Goal: Task Accomplishment & Management: Manage account settings

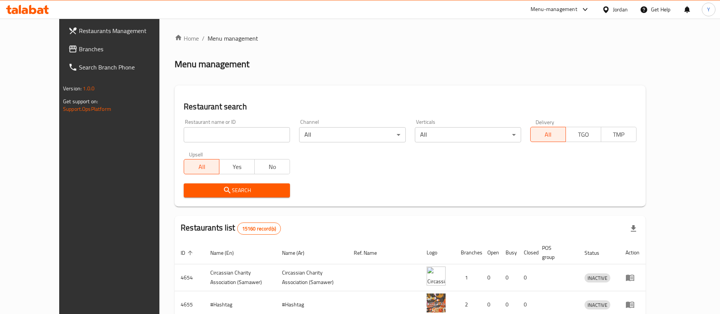
click at [69, 60] on link "Search Branch Phone" at bounding box center [120, 67] width 117 height 18
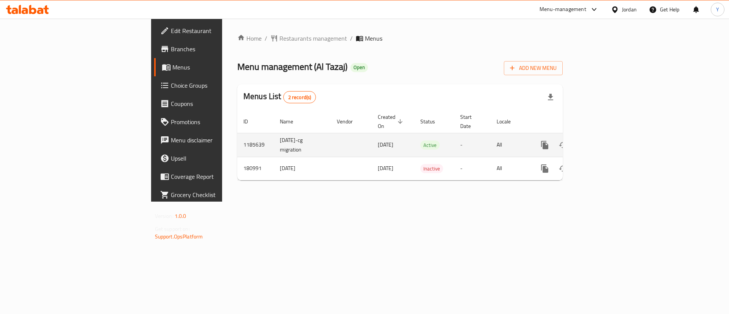
click at [603, 142] on icon "enhanced table" at bounding box center [599, 145] width 7 height 7
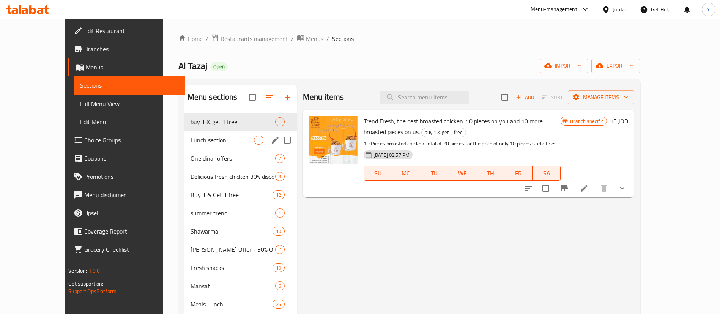
click at [202, 147] on div "Lunch section 1" at bounding box center [240, 140] width 112 height 18
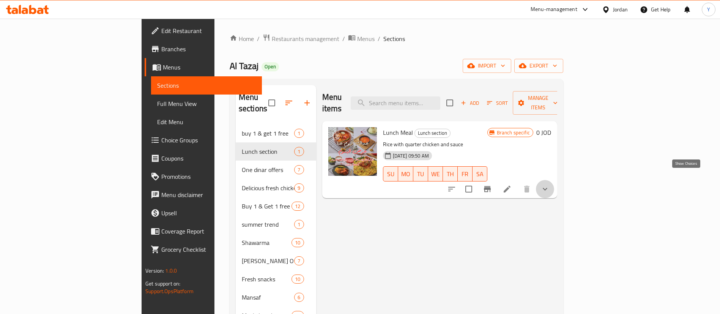
click at [550, 184] on icon "show more" at bounding box center [544, 188] width 9 height 9
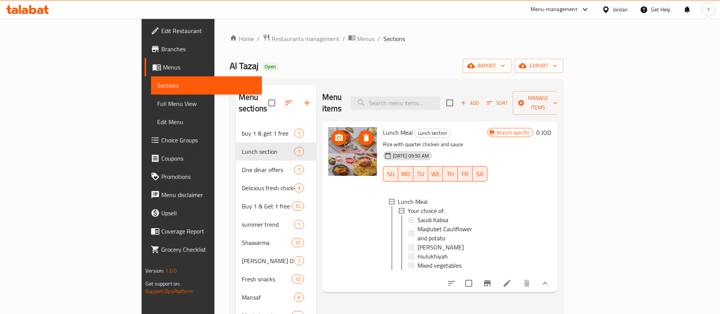
click at [328, 147] on img at bounding box center [352, 151] width 49 height 49
click at [161, 142] on span "Choice Groups" at bounding box center [208, 139] width 94 height 9
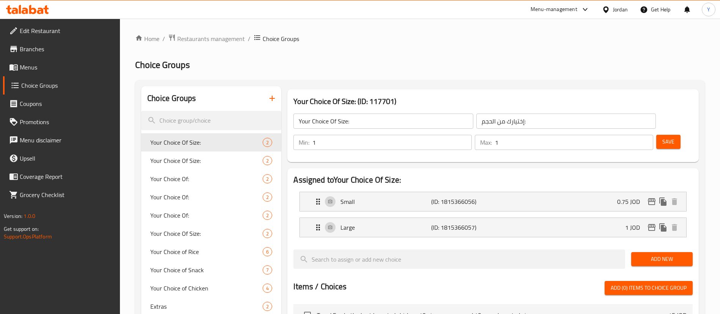
click at [269, 96] on icon "button" at bounding box center [272, 98] width 9 height 9
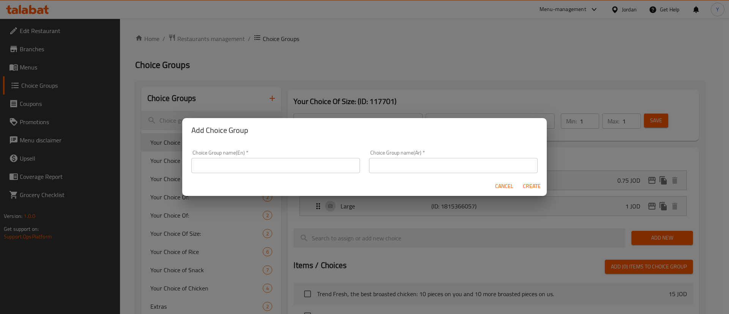
click at [225, 170] on input "text" at bounding box center [275, 165] width 168 height 15
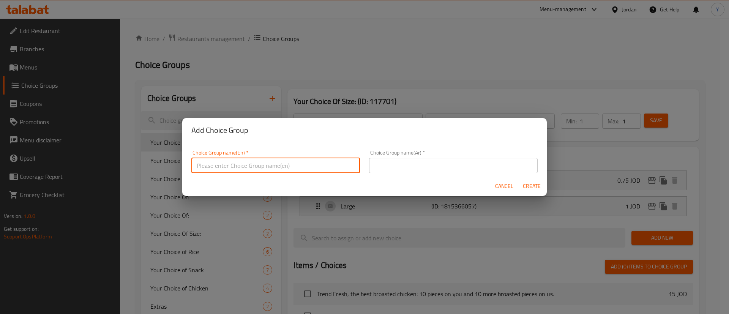
click at [275, 165] on input "text" at bounding box center [275, 165] width 168 height 15
type input "Rice Type"
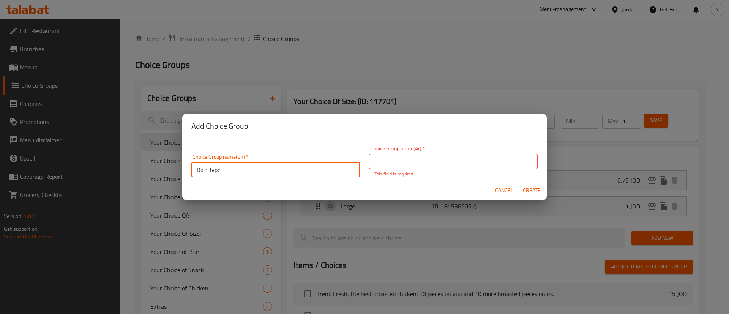
drag, startPoint x: 241, startPoint y: 165, endPoint x: 151, endPoint y: 165, distance: 89.9
click at [151, 165] on div "Add Choice Group Choice Group name(En)   * Rice Type Choice Group name(En) * Ch…" at bounding box center [364, 157] width 729 height 314
click at [443, 164] on input "text" at bounding box center [453, 161] width 168 height 15
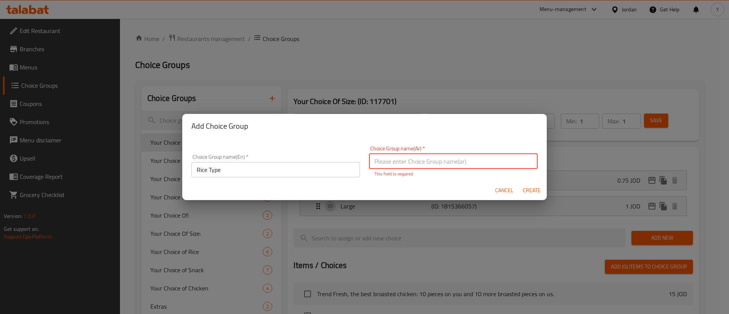
paste input "نوع الأرز"
type input "نوع الأرز"
click at [540, 193] on div "Cancel Create" at bounding box center [364, 190] width 364 height 20
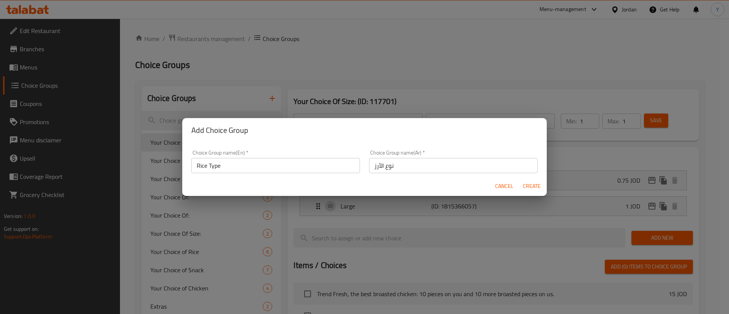
click at [525, 187] on span "Create" at bounding box center [531, 185] width 18 height 9
type input "Rice Type"
type input "نوع الأرز"
type input "0"
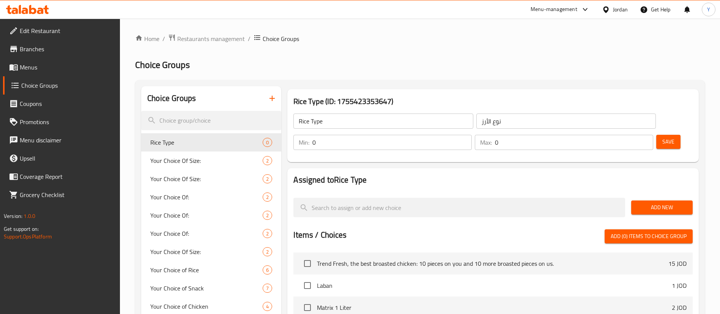
click at [666, 197] on div "Add New" at bounding box center [662, 207] width 68 height 25
click at [667, 203] on span "Add New" at bounding box center [661, 207] width 49 height 9
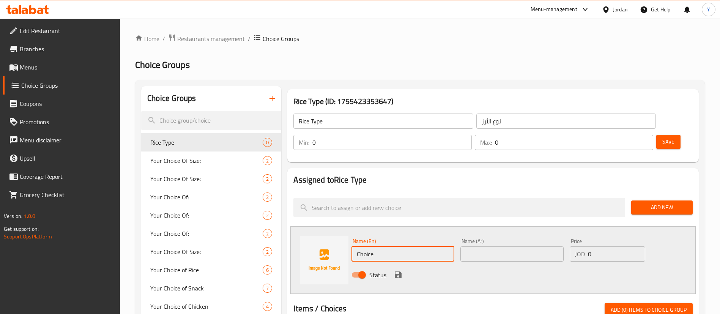
drag, startPoint x: 392, startPoint y: 235, endPoint x: 287, endPoint y: 232, distance: 105.9
click at [390, 246] on input "text" at bounding box center [402, 253] width 103 height 15
click at [368, 246] on input "text" at bounding box center [402, 253] width 103 height 15
click at [375, 246] on input "text" at bounding box center [402, 253] width 103 height 15
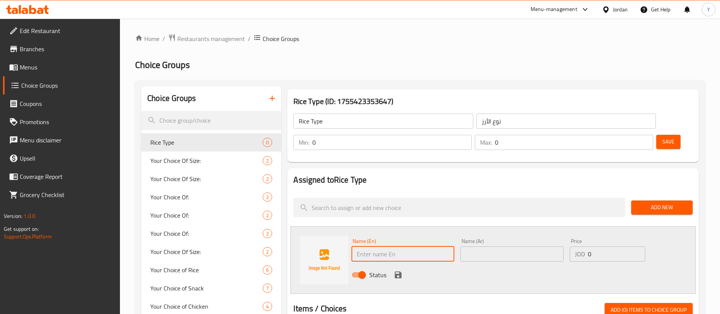
click at [374, 246] on input "text" at bounding box center [402, 253] width 103 height 15
drag, startPoint x: 434, startPoint y: 235, endPoint x: 403, endPoint y: 236, distance: 31.1
click at [403, 246] on input "Saudi Kabsa Rice Meal Meat" at bounding box center [402, 253] width 103 height 15
type input "Saudi Kabsa Rice"
click at [519, 246] on input "text" at bounding box center [511, 253] width 103 height 15
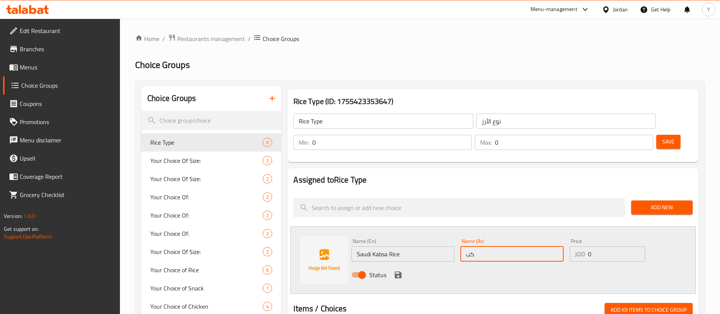
type input "ك"
type input "ارز كبسه سعوديه"
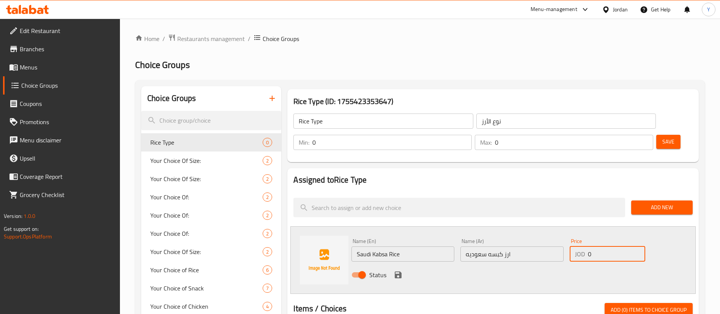
drag, startPoint x: 606, startPoint y: 231, endPoint x: 544, endPoint y: 232, distance: 61.9
click at [541, 235] on div "Name (En) Saudi Kabsa Rice Name (En) Name (Ar) ارز كبسه سعوديه Name (Ar) Price …" at bounding box center [511, 260] width 327 height 50
type input "3.5"
click at [400, 271] on icon "save" at bounding box center [398, 274] width 7 height 7
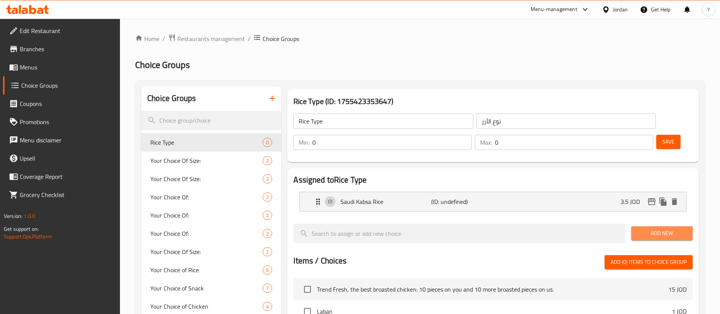
click at [647, 226] on button "Add New" at bounding box center [661, 233] width 61 height 14
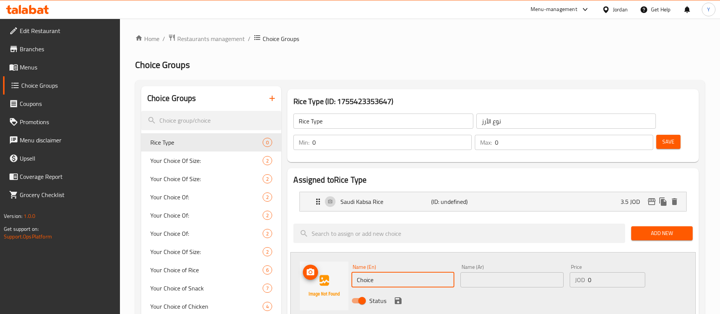
drag, startPoint x: 395, startPoint y: 263, endPoint x: 323, endPoint y: 259, distance: 72.2
click at [323, 259] on div "Name (En) Choice Name (En) Name (Ar) Name (Ar) Price JOD 0 Price Status" at bounding box center [492, 286] width 405 height 68
click at [416, 272] on input "text" at bounding box center [402, 279] width 103 height 15
paste input "Maqlubet Cauliflower and potato"
type input "Maqlubet Cauliflower and potato"
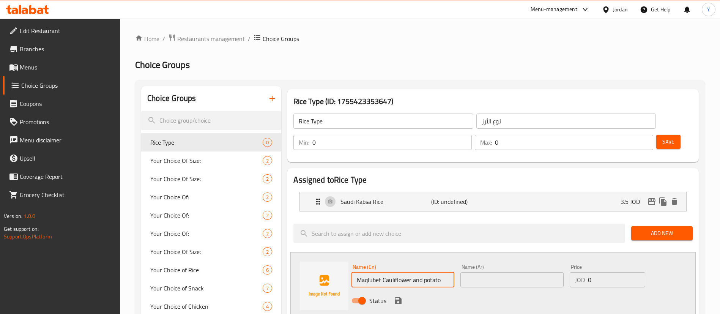
click at [509, 272] on input "text" at bounding box center [511, 279] width 103 height 15
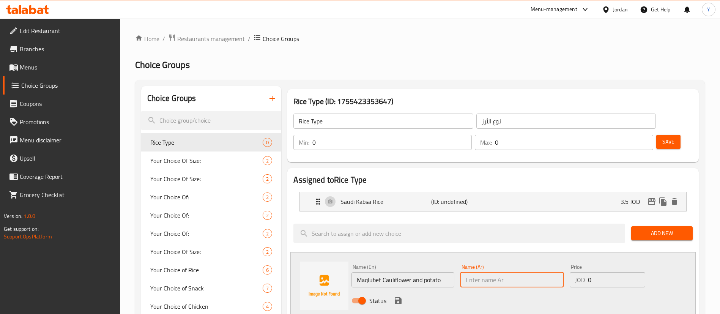
paste input "مقلوبة زهره مع بطاطا"
type input "مقلوبة زهره مع بطاطا"
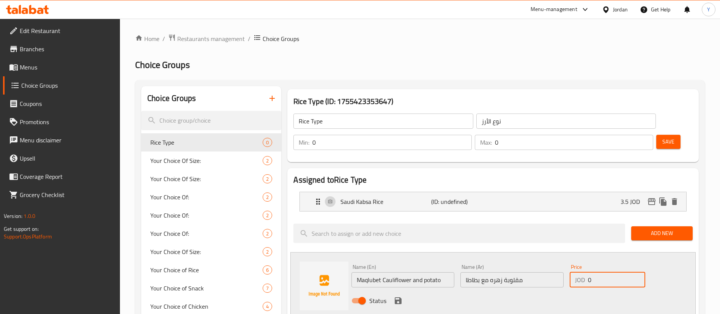
drag, startPoint x: 595, startPoint y: 261, endPoint x: 568, endPoint y: 261, distance: 26.6
click at [573, 272] on div "JOD 0 Price" at bounding box center [608, 279] width 76 height 15
type input "3.5"
drag, startPoint x: 395, startPoint y: 279, endPoint x: 400, endPoint y: 273, distance: 8.1
click at [395, 297] on icon "save" at bounding box center [398, 300] width 7 height 7
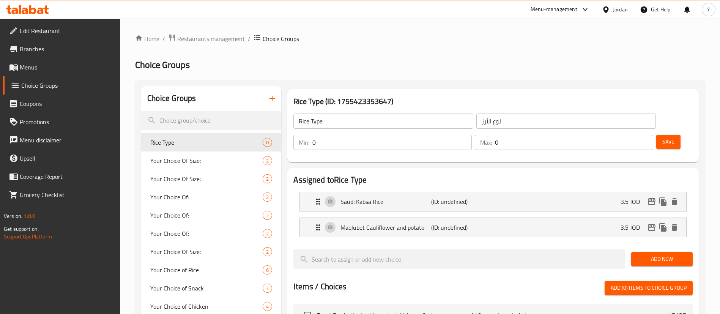
click at [661, 254] on span "Add New" at bounding box center [661, 258] width 49 height 9
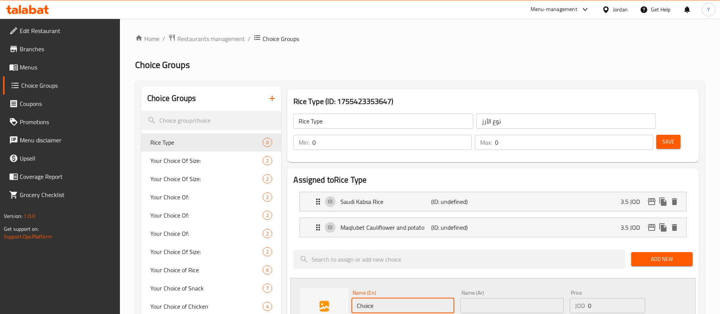
drag, startPoint x: 396, startPoint y: 286, endPoint x: 292, endPoint y: 282, distance: 104.1
click at [292, 283] on div "Name (En) Choice Name (En) Name (Ar) Name (Ar) Price JOD 0 Price Status" at bounding box center [492, 312] width 405 height 68
paste input "Bukhari Aqbawi"
click at [426, 223] on p "Maqlubet Cauliflower and potato" at bounding box center [385, 227] width 90 height 9
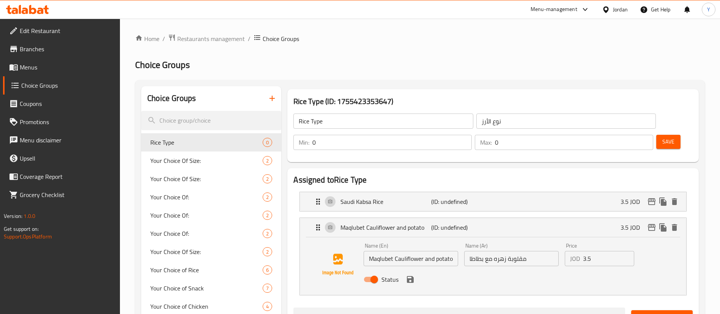
type input "Bukhari Aqbawi"
click at [452, 251] on input "Maqlubet Cauliflower and potato" at bounding box center [411, 258] width 94 height 15
type input "Maqlubet Cauliflower and potato"
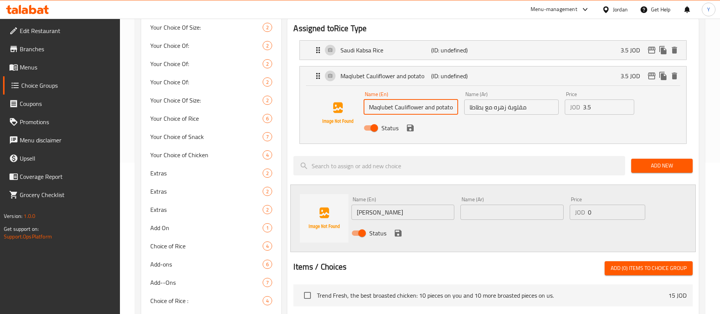
scroll to position [171, 0]
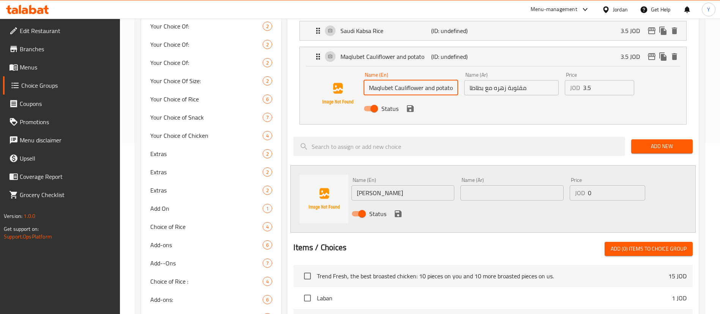
click at [487, 185] on input "text" at bounding box center [511, 192] width 103 height 15
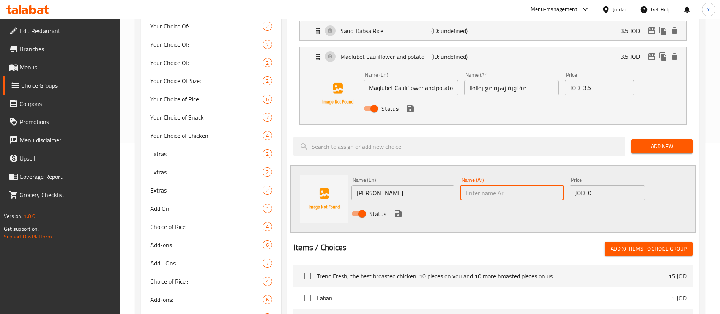
paste input "بخاري عقباوي"
type input "بخاري عقباوي"
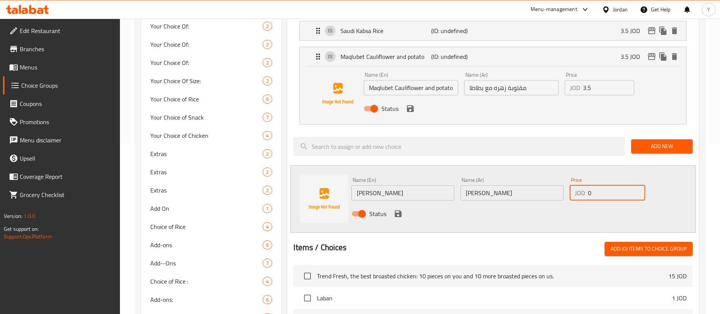
drag, startPoint x: 599, startPoint y: 172, endPoint x: 562, endPoint y: 173, distance: 36.8
click at [562, 174] on div "Name (En) Bukhari Aqbawi Name (En) Name (Ar) بخاري عقباوي Name (Ar) Price JOD 0…" at bounding box center [511, 199] width 327 height 50
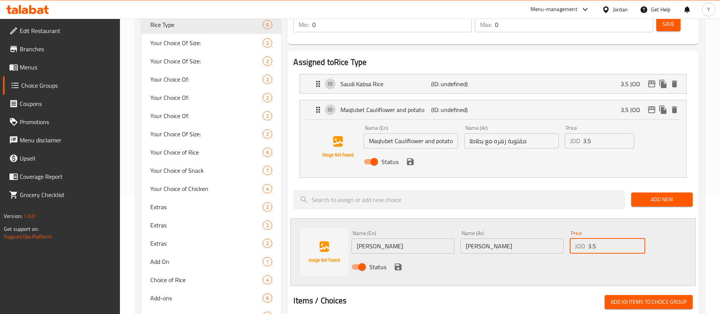
scroll to position [57, 0]
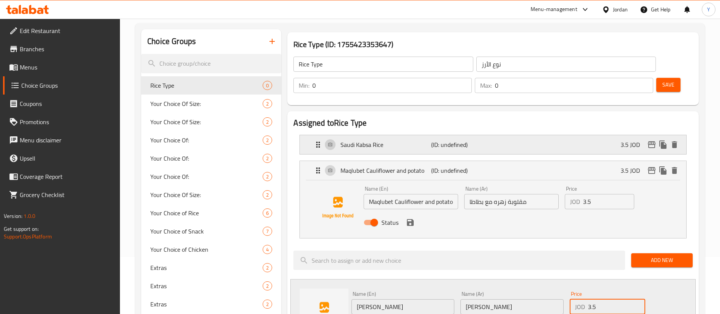
click at [405, 140] on p "Saudi Kabsa Rice" at bounding box center [385, 144] width 90 height 9
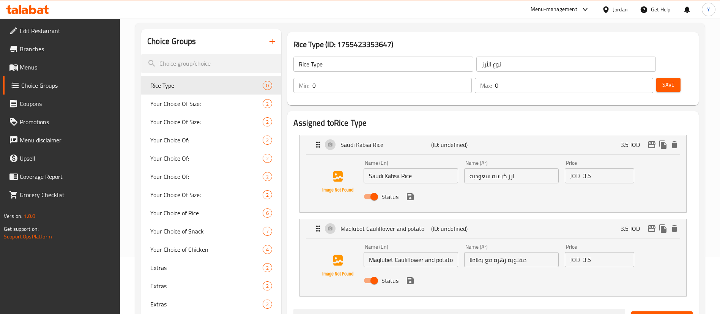
click at [411, 193] on icon "save" at bounding box center [410, 196] width 7 height 7
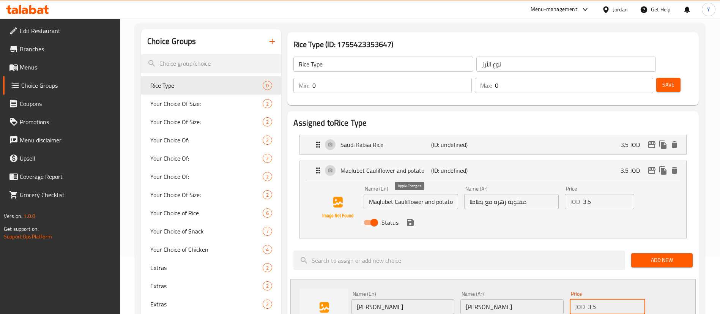
click at [411, 219] on icon "save" at bounding box center [410, 222] width 7 height 7
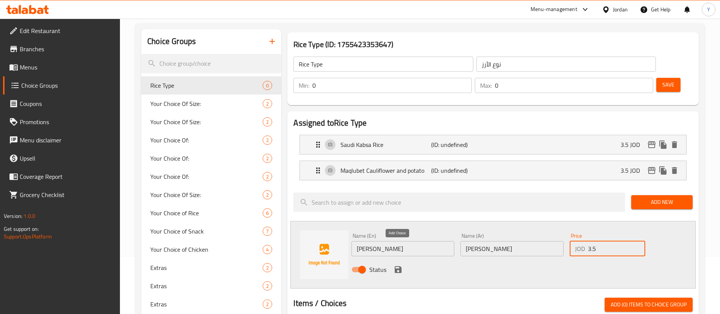
type input "3.5"
drag, startPoint x: 398, startPoint y: 247, endPoint x: 420, endPoint y: 232, distance: 25.9
click at [399, 266] on icon "save" at bounding box center [398, 269] width 7 height 7
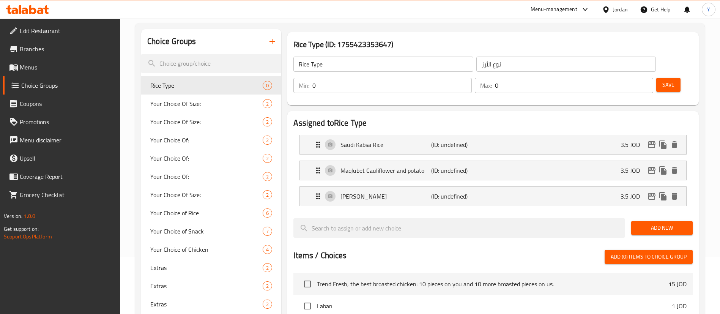
click at [668, 223] on span "Add New" at bounding box center [661, 227] width 49 height 9
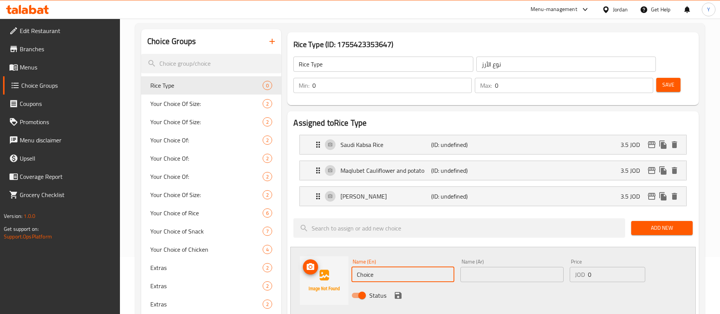
drag, startPoint x: 378, startPoint y: 251, endPoint x: 284, endPoint y: 247, distance: 94.6
paste input "mulukhiyah"
type input "mulukhiyah"
drag, startPoint x: 513, startPoint y: 250, endPoint x: 503, endPoint y: 246, distance: 10.4
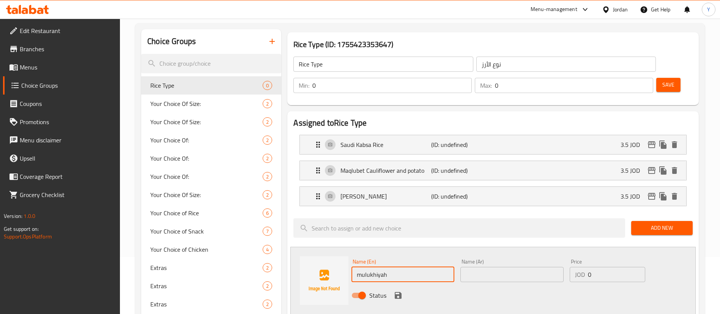
click at [513, 267] on input "text" at bounding box center [511, 274] width 103 height 15
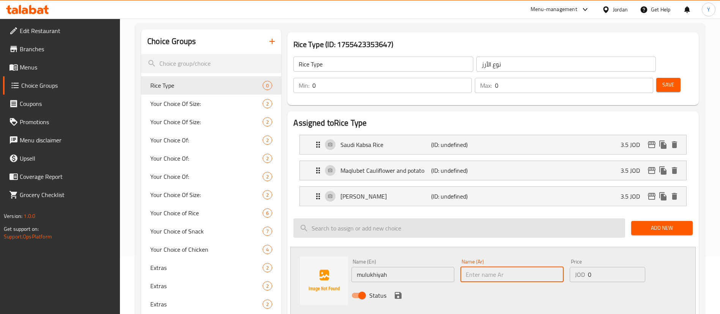
paste input "ملوخية"
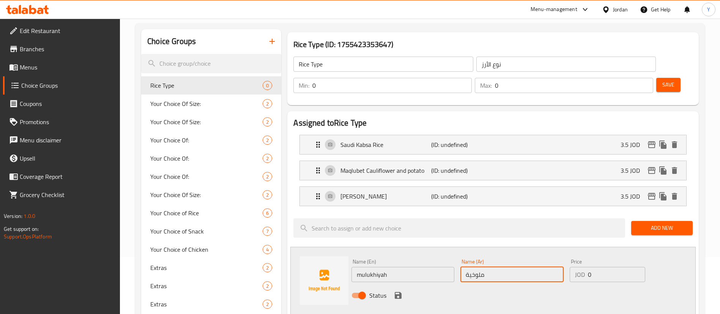
type input "ملوخية"
drag, startPoint x: 576, startPoint y: 253, endPoint x: 543, endPoint y: 251, distance: 33.5
click at [546, 256] on div "Name (En) mulukhiyah Name (En) Name (Ar) ملوخية Name (Ar) Price JOD 0 Price Sta…" at bounding box center [511, 281] width 327 height 50
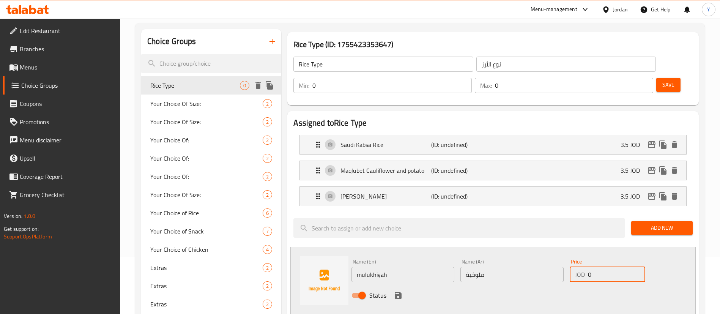
paste input "3.5"
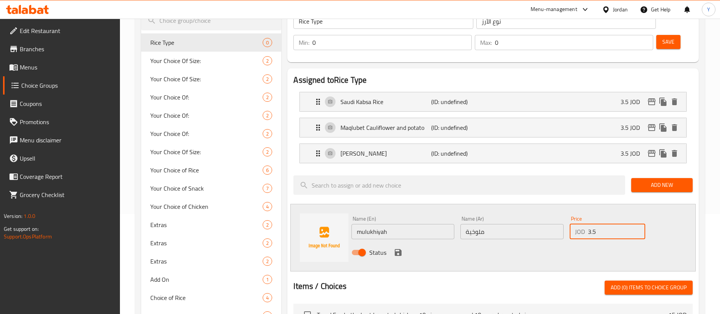
scroll to position [114, 0]
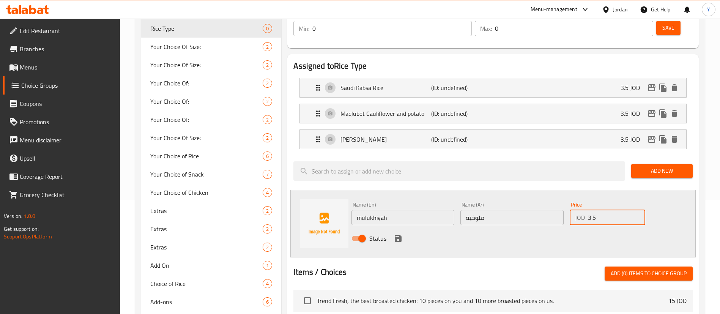
type input "3.5"
click at [399, 234] on icon "save" at bounding box center [398, 238] width 9 height 9
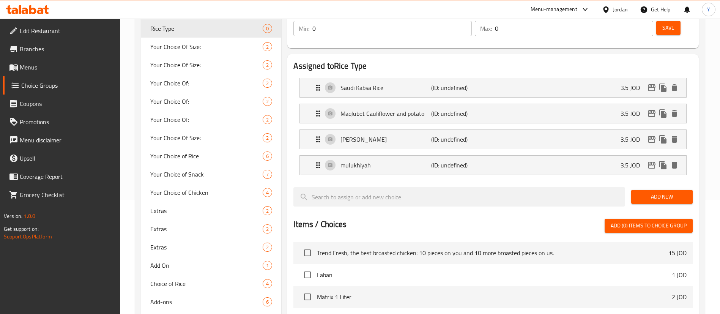
click at [690, 190] on button "Add New" at bounding box center [661, 197] width 61 height 14
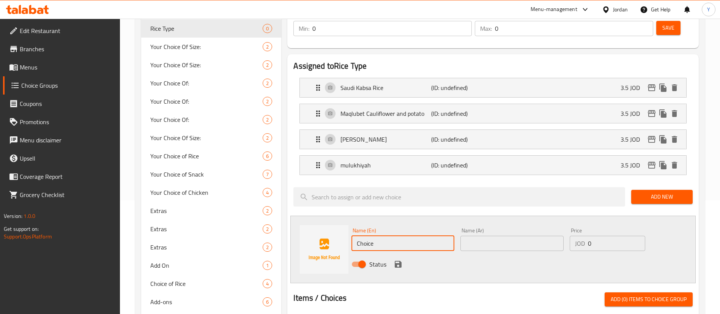
drag, startPoint x: 388, startPoint y: 217, endPoint x: 287, endPoint y: 217, distance: 101.3
click at [285, 217] on div "Assigned to Rice Type Saudi Kabsa Rice (ID: undefined) 3.5 JOD Name (En) Saudi …" at bounding box center [492, 280] width 417 height 458
paste input "Mixed vegetables"
type input "Mixed vegetables"
click at [518, 236] on input "text" at bounding box center [511, 243] width 103 height 15
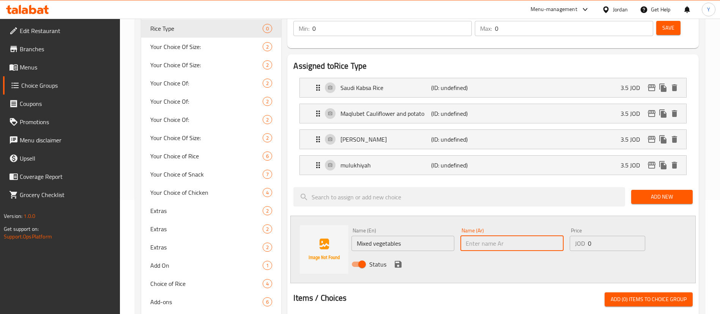
paste input "خضار مشكل"
type input "خضار مشكل"
click at [414, 236] on input "Mixed vegetables" at bounding box center [402, 243] width 103 height 15
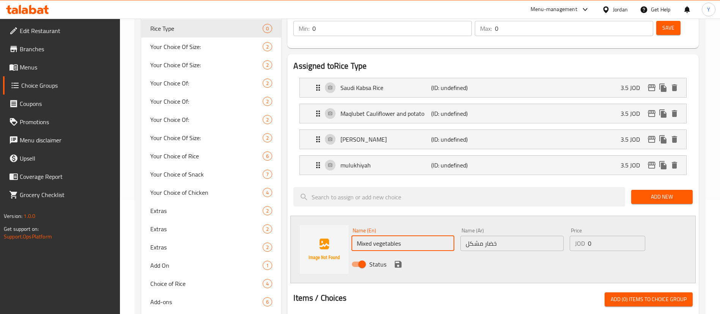
click at [593, 286] on div at bounding box center [492, 289] width 399 height 6
click at [413, 228] on div "Name (En) Mixed vegetables Name (En)" at bounding box center [402, 239] width 103 height 23
click at [417, 236] on input "Mixed vegetables" at bounding box center [402, 243] width 103 height 15
type input "Mixed vegetables Rice"
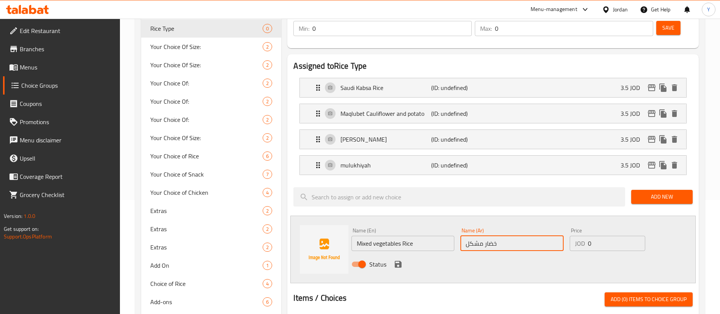
click at [519, 236] on input "خضار مشكل" at bounding box center [511, 243] width 103 height 15
click at [466, 236] on input "خضار مشكل" at bounding box center [511, 243] width 103 height 15
type input "ارز خضار مشكل"
click at [477, 254] on div "Status" at bounding box center [511, 264] width 327 height 20
drag, startPoint x: 606, startPoint y: 220, endPoint x: 575, endPoint y: 221, distance: 30.4
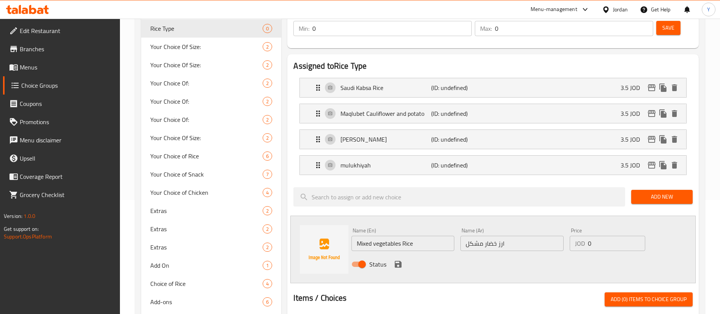
click at [579, 236] on div "JOD 0 Price" at bounding box center [608, 243] width 76 height 15
type input "3.5"
click at [397, 261] on icon "save" at bounding box center [398, 264] width 7 height 7
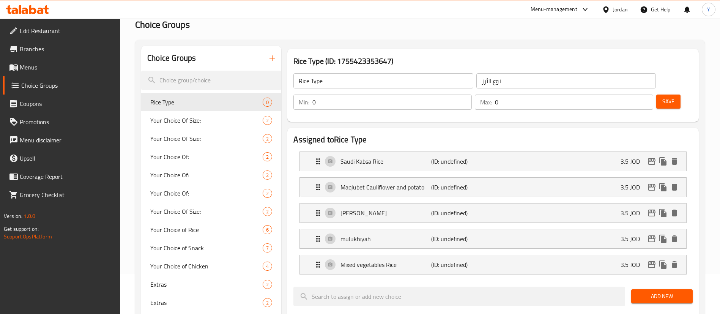
scroll to position [57, 0]
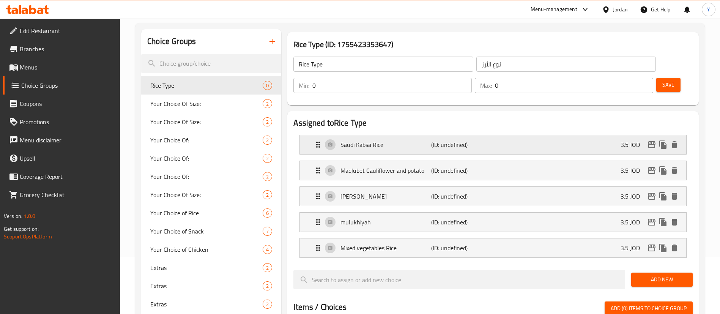
click at [595, 135] on div "Saudi Kabsa Rice (ID: undefined) 3.5 JOD" at bounding box center [495, 144] width 364 height 19
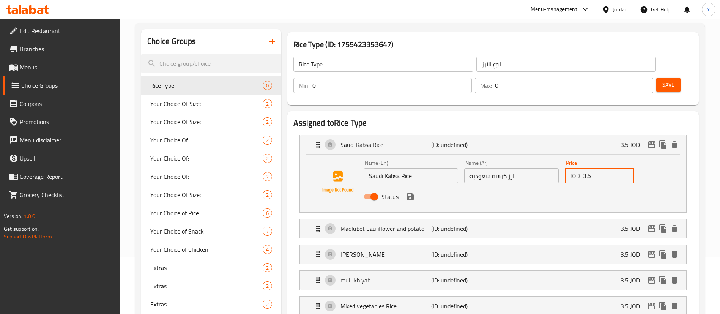
drag, startPoint x: 594, startPoint y: 159, endPoint x: 564, endPoint y: 158, distance: 30.4
click at [564, 158] on div "Price JOD 3.5 Price" at bounding box center [600, 171] width 76 height 29
click at [568, 117] on h2 "Assigned to Rice Type" at bounding box center [492, 122] width 399 height 11
click at [570, 135] on div "Saudi Kabsa Rice (ID: undefined) 3.5 JOD" at bounding box center [495, 144] width 364 height 19
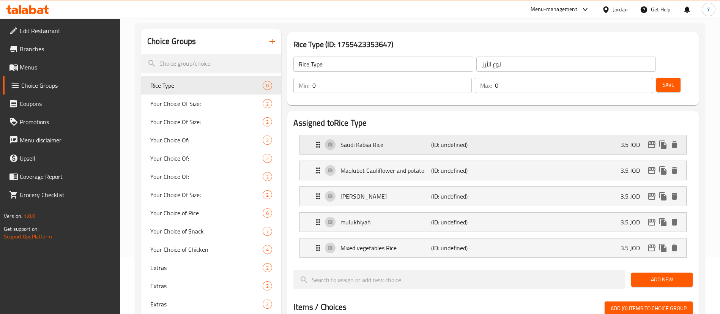
click at [604, 135] on div "Saudi Kabsa Rice (ID: undefined) 3.5 JOD" at bounding box center [495, 144] width 364 height 19
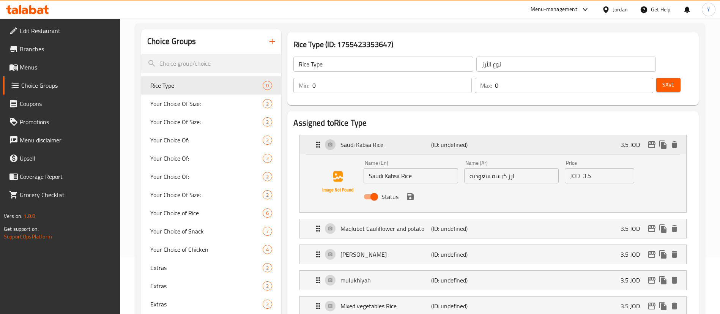
click at [561, 135] on div "Saudi Kabsa Rice (ID: undefined) 3.5 JOD" at bounding box center [495, 144] width 364 height 19
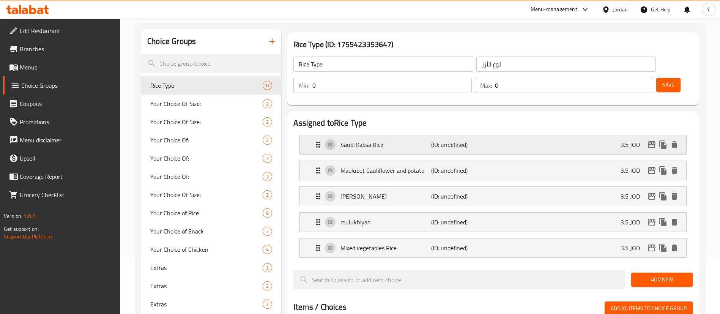
click at [590, 135] on div "Saudi Kabsa Rice (ID: undefined) 3.5 JOD" at bounding box center [495, 144] width 364 height 19
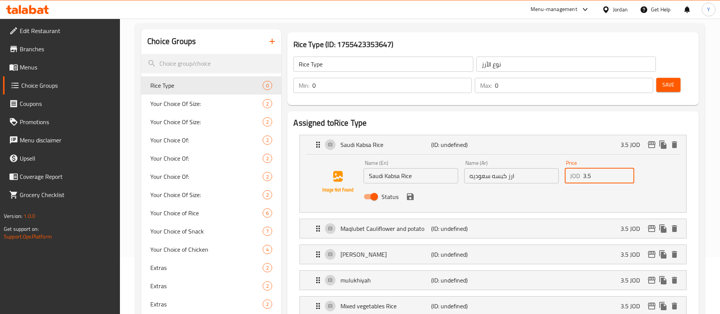
drag, startPoint x: 594, startPoint y: 155, endPoint x: 537, endPoint y: 155, distance: 57.3
click at [537, 157] on div "Name (En) Saudi Kabsa Rice Name (En) Name (Ar) ارز كبسه سعوديه Name (Ar) Price …" at bounding box center [512, 182] width 302 height 50
click at [413, 192] on icon "save" at bounding box center [410, 196] width 9 height 9
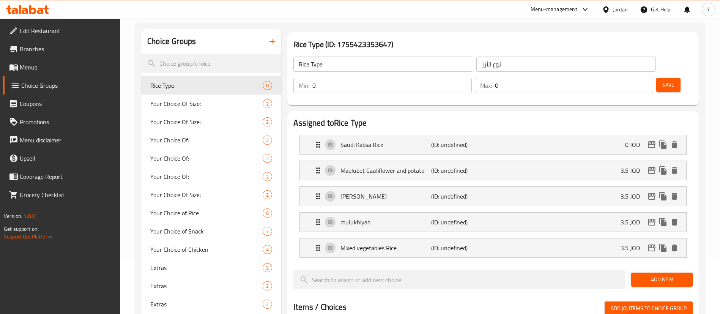
type input "0"
click at [459, 166] on p "(ID: undefined)" at bounding box center [461, 170] width 60 height 9
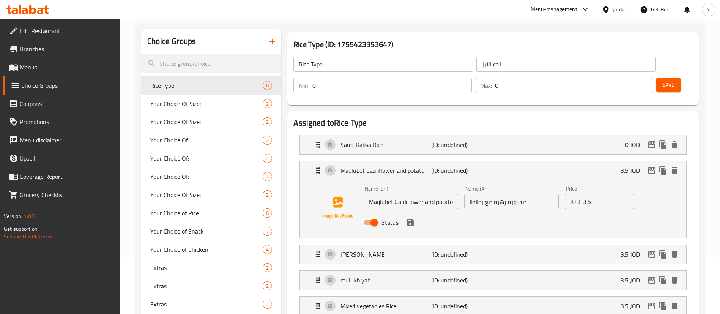
click at [413, 219] on icon "save" at bounding box center [410, 222] width 7 height 7
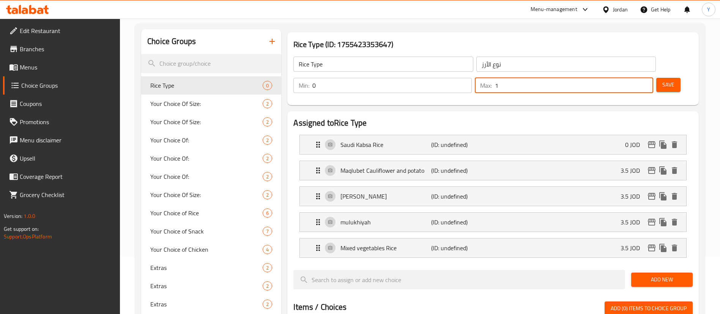
click at [635, 78] on input "1" at bounding box center [574, 85] width 158 height 15
click at [635, 78] on input "2" at bounding box center [574, 85] width 158 height 15
click at [635, 78] on input "3" at bounding box center [574, 85] width 158 height 15
click at [635, 78] on input "4" at bounding box center [574, 85] width 158 height 15
type input "5"
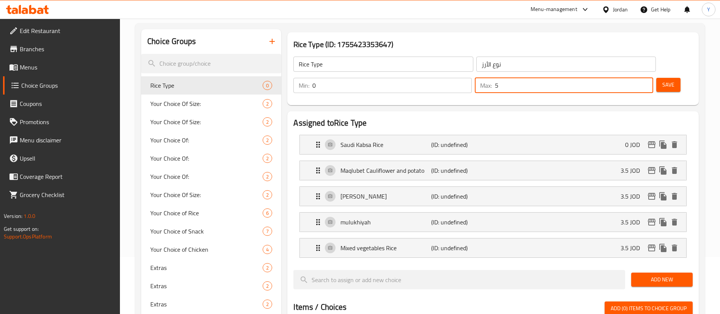
click at [635, 78] on input "5" at bounding box center [574, 85] width 158 height 15
click at [609, 117] on h2 "Assigned to Rice Type" at bounding box center [492, 122] width 399 height 11
type input "1"
click at [472, 78] on input "1" at bounding box center [391, 85] width 159 height 15
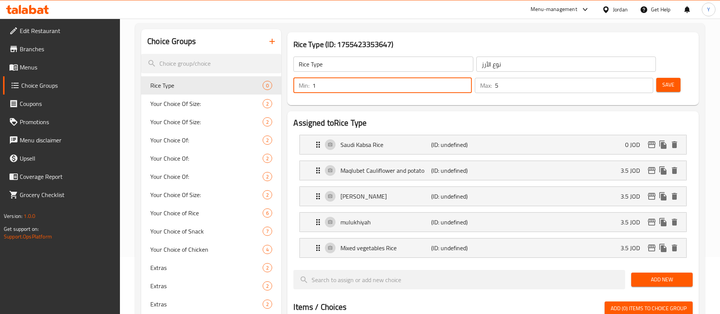
click at [589, 111] on div "Assigned to Rice Type Saudi Kabsa Rice (ID: undefined) 0 JOD Name (En) Saudi Ka…" at bounding box center [492, 313] width 411 height 405
click at [662, 80] on span "Save" at bounding box center [668, 84] width 12 height 9
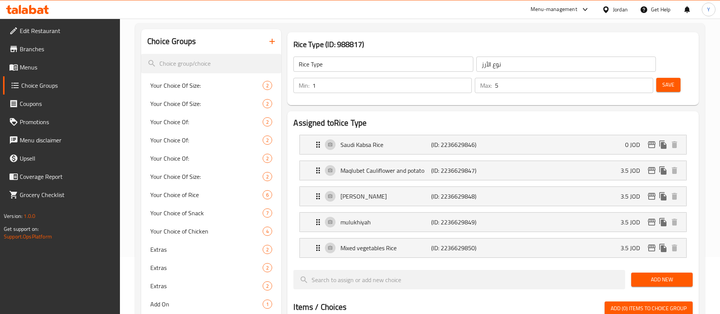
click at [50, 66] on span "Menus" at bounding box center [67, 67] width 94 height 9
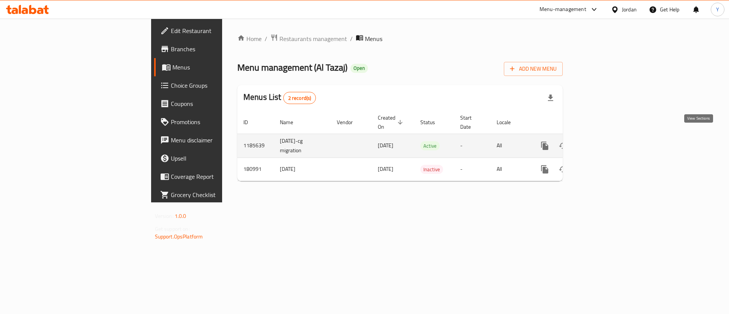
click at [608, 137] on link "enhanced table" at bounding box center [599, 146] width 18 height 18
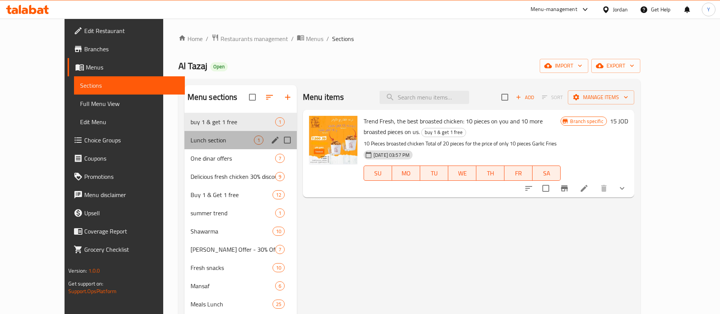
click at [209, 133] on div "Lunch section 1" at bounding box center [240, 140] width 112 height 18
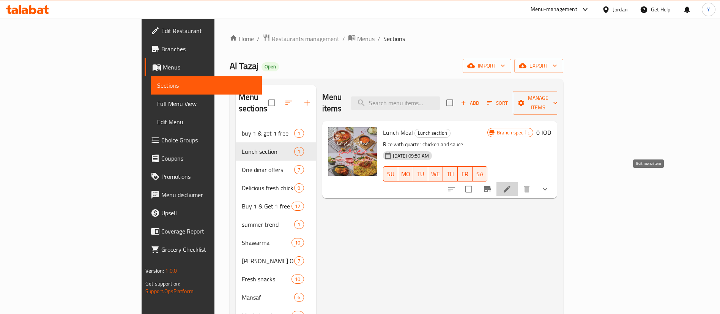
click at [510, 186] on icon at bounding box center [507, 189] width 7 height 7
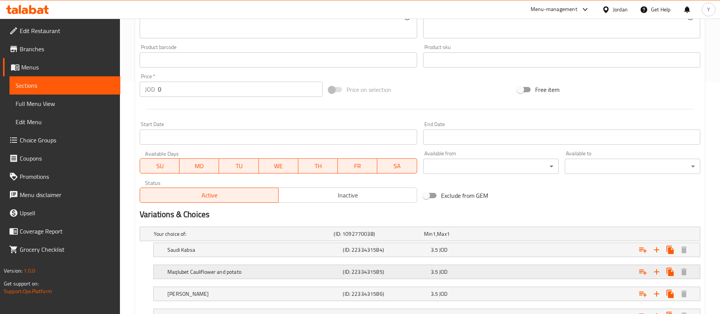
scroll to position [146, 0]
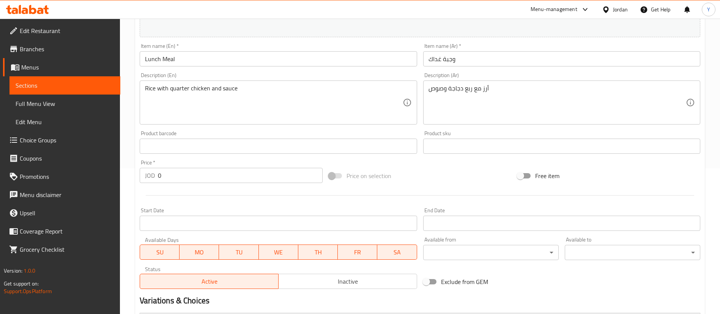
click at [64, 85] on span "Sections" at bounding box center [65, 85] width 99 height 9
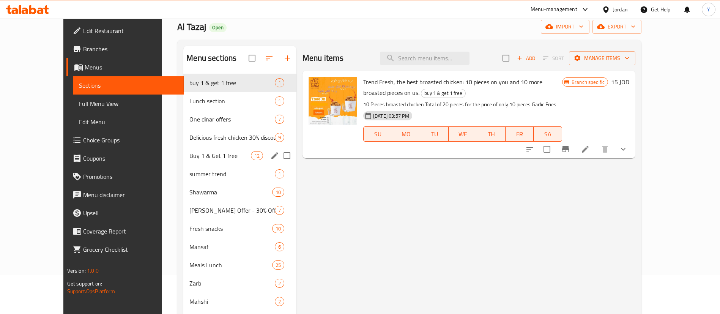
scroll to position [57, 0]
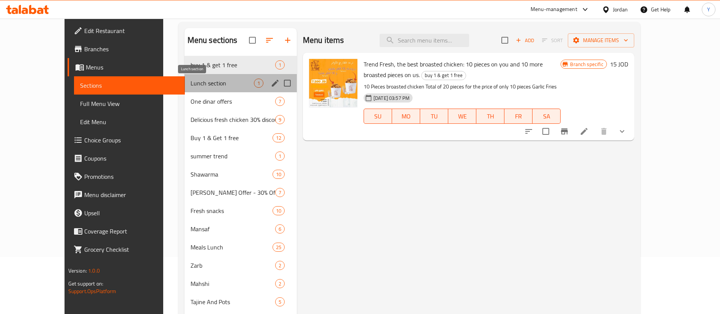
click at [191, 85] on span "Lunch section" at bounding box center [222, 83] width 63 height 9
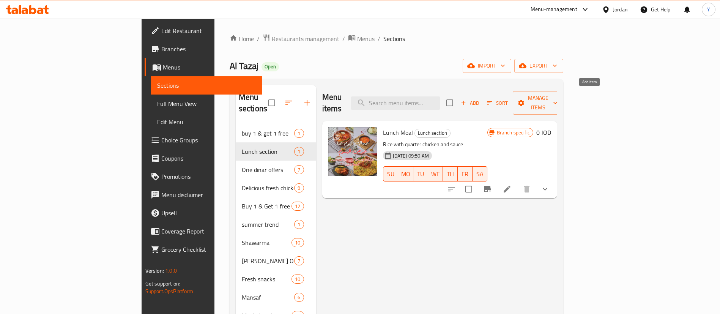
click at [466, 101] on icon "button" at bounding box center [463, 103] width 4 height 4
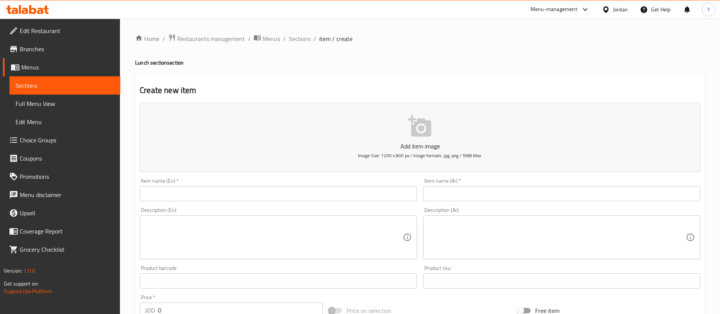
click at [168, 189] on input "text" at bounding box center [278, 193] width 277 height 15
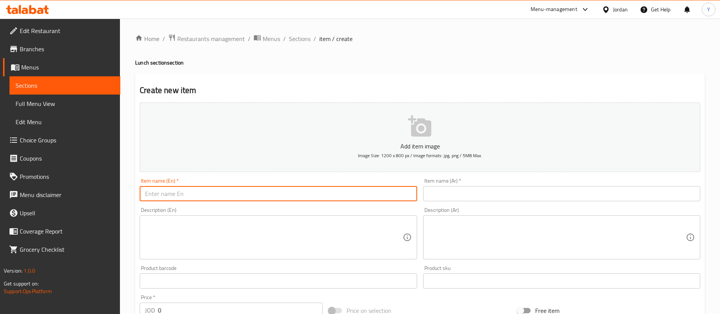
paste input "Lunch Meal"
type input "Lunch Meal"
click at [444, 194] on input "text" at bounding box center [561, 193] width 277 height 15
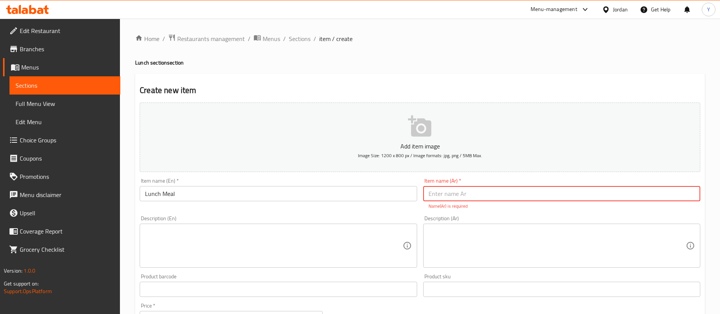
paste input "وجبة غداك"
type input "وجبة غداك"
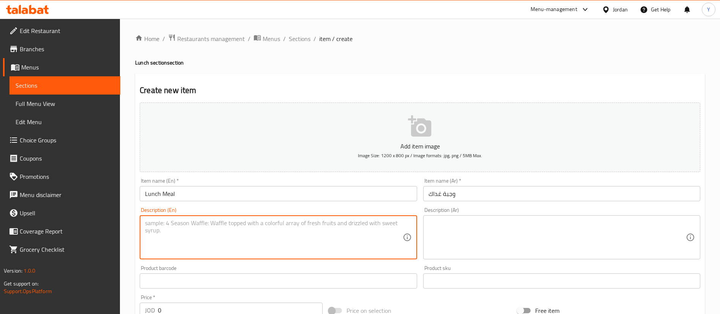
click at [307, 231] on textarea at bounding box center [273, 237] width 257 height 36
paste textarea "Rice with quarter chicken and sauce"
type textarea "Rice with quarter chicken and sauce"
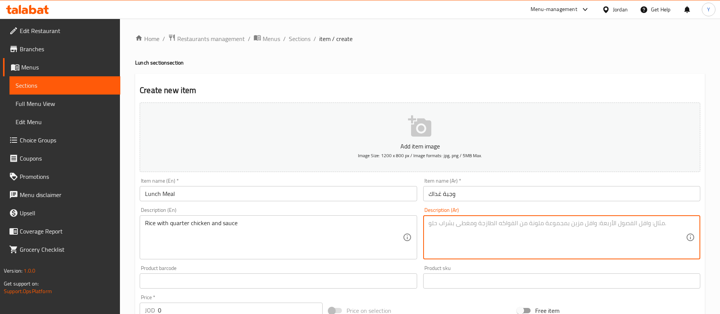
click at [513, 229] on textarea at bounding box center [556, 237] width 257 height 36
paste textarea "أرز مع ربع دجاجة وصوص"
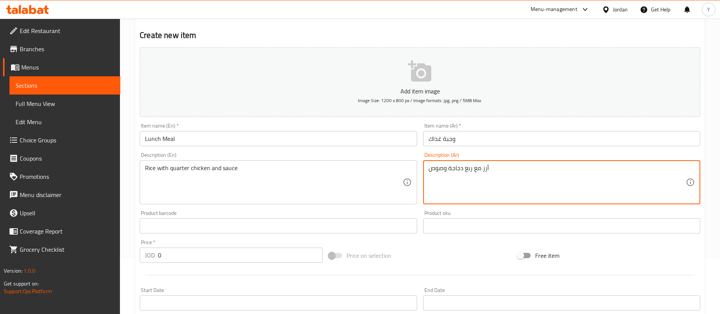
scroll to position [171, 0]
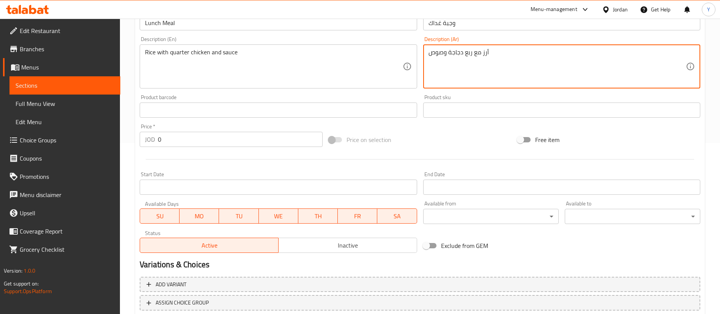
type textarea "أرز مع ربع دجاجة وصوص"
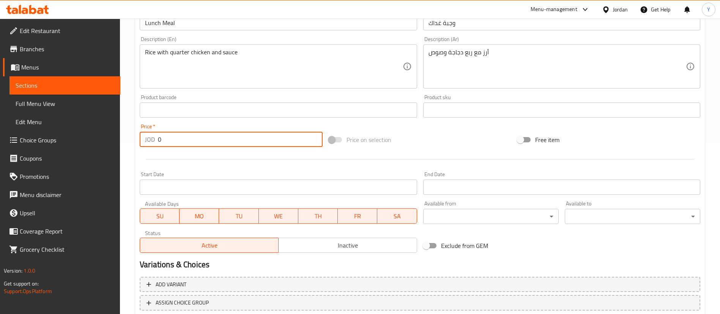
drag, startPoint x: 175, startPoint y: 139, endPoint x: 102, endPoint y: 132, distance: 73.1
click at [109, 137] on div "Edit Restaurant Branches Menus Sections Full Menu View Edit Menu Choice Groups …" at bounding box center [360, 107] width 720 height 518
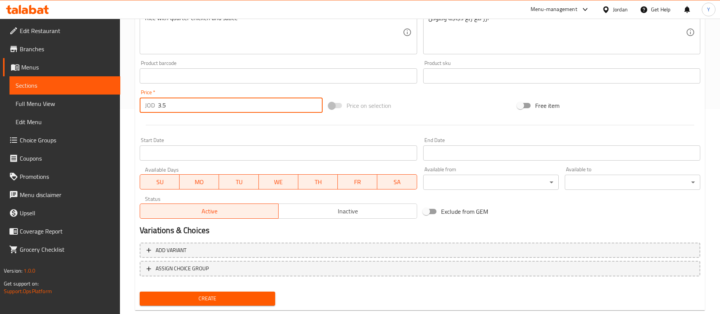
scroll to position [222, 0]
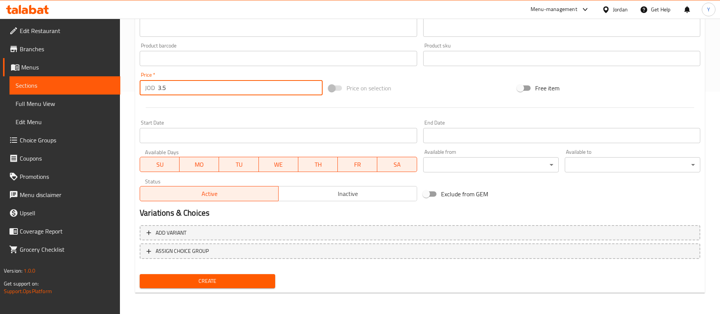
type input "3.5"
click at [273, 124] on div "Start Date Start Date" at bounding box center [278, 131] width 277 height 23
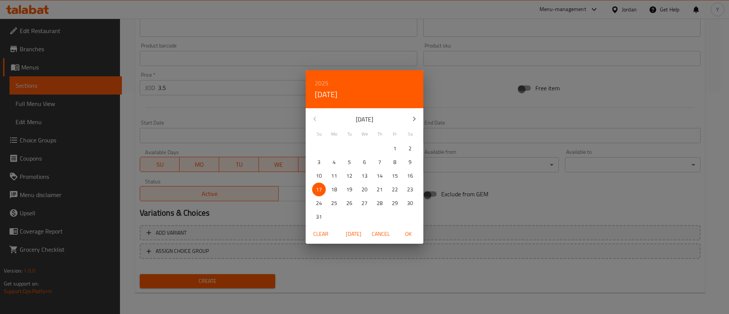
click at [254, 107] on div "2025 Sun, Aug 17 August 2025 Su Mo Tu We Th Fr Sa 27 28 29 30 31 1 2 3 4 5 6 7 …" at bounding box center [364, 157] width 729 height 314
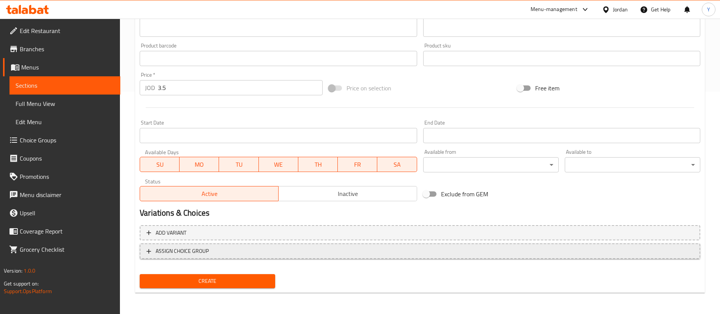
click at [218, 251] on span "ASSIGN CHOICE GROUP" at bounding box center [419, 250] width 547 height 9
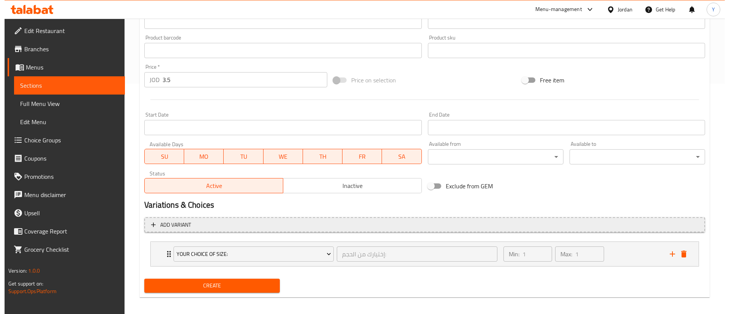
scroll to position [235, 0]
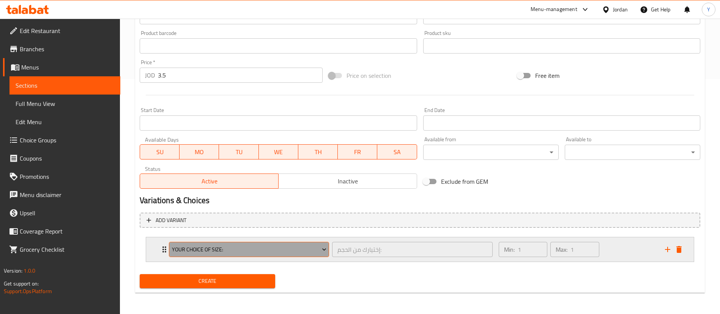
click at [214, 243] on button "Your Choice Of Size:" at bounding box center [249, 249] width 160 height 15
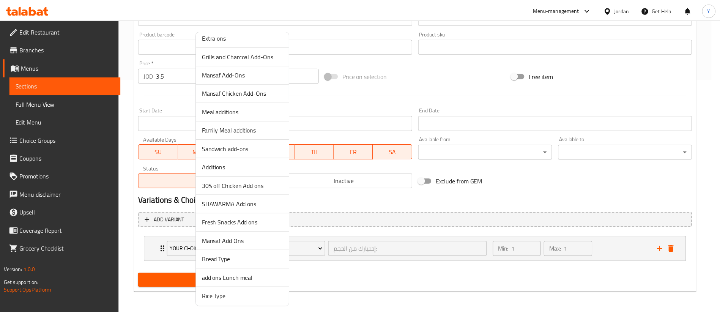
scroll to position [715, 0]
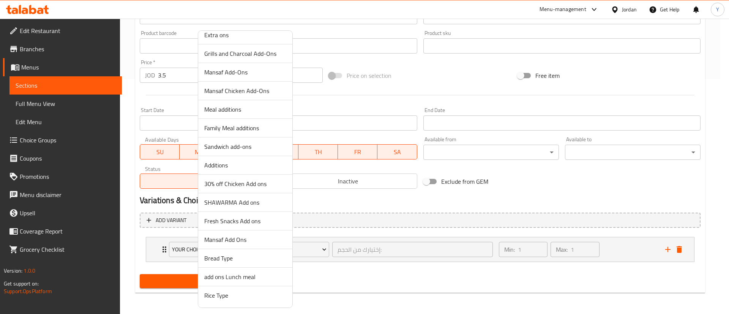
drag, startPoint x: 224, startPoint y: 297, endPoint x: 236, endPoint y: 295, distance: 12.3
click at [224, 296] on span "Rice Type" at bounding box center [245, 295] width 82 height 9
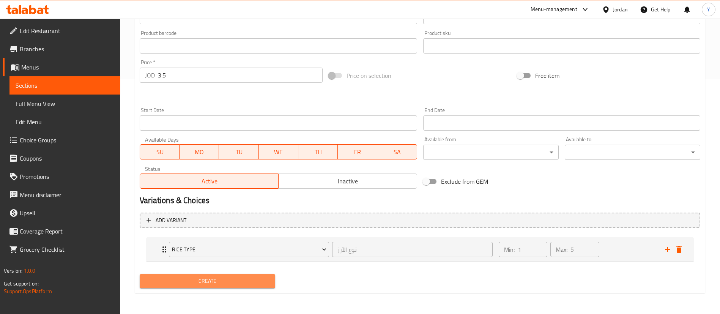
click at [255, 281] on span "Create" at bounding box center [207, 280] width 123 height 9
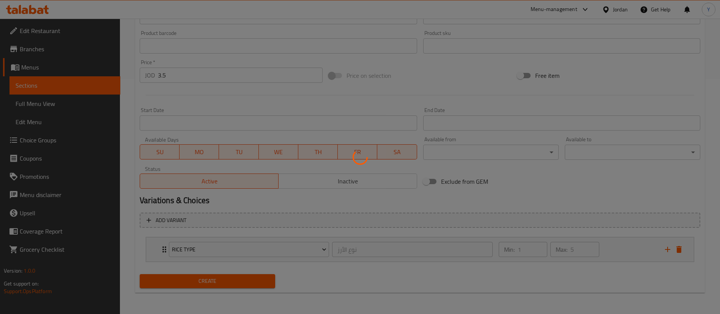
type input "0"
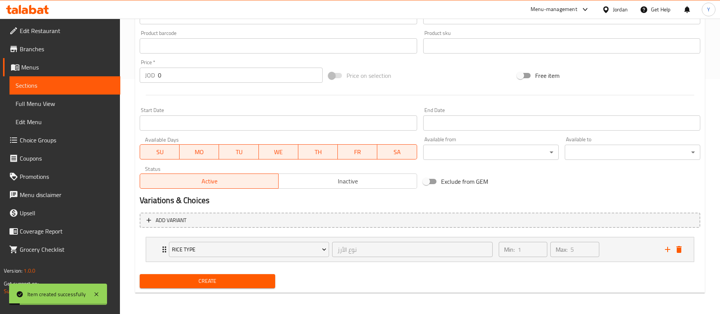
drag, startPoint x: 231, startPoint y: 276, endPoint x: 356, endPoint y: 255, distance: 125.7
click at [231, 276] on button "Create" at bounding box center [207, 281] width 135 height 14
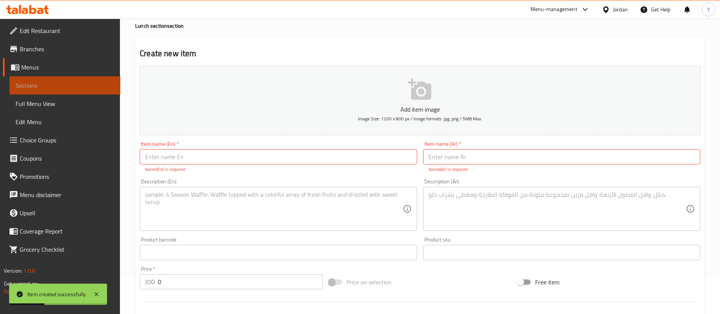
drag, startPoint x: 75, startPoint y: 84, endPoint x: 108, endPoint y: 90, distance: 33.1
click at [76, 85] on span "Sections" at bounding box center [65, 85] width 99 height 9
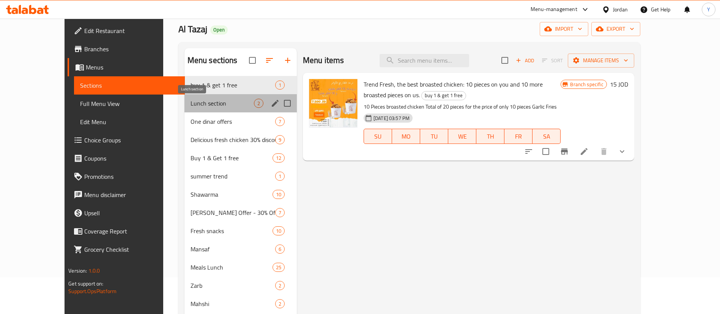
click at [191, 102] on span "Lunch section" at bounding box center [222, 103] width 63 height 9
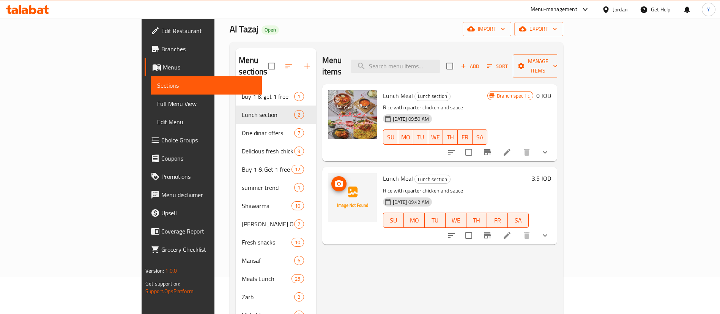
click at [334, 179] on icon "upload picture" at bounding box center [338, 183] width 9 height 9
click at [331, 176] on button "upload picture" at bounding box center [338, 183] width 15 height 15
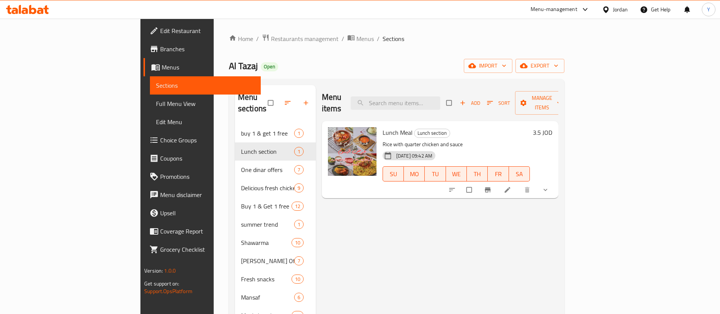
click at [13, 5] on icon at bounding box center [27, 9] width 43 height 9
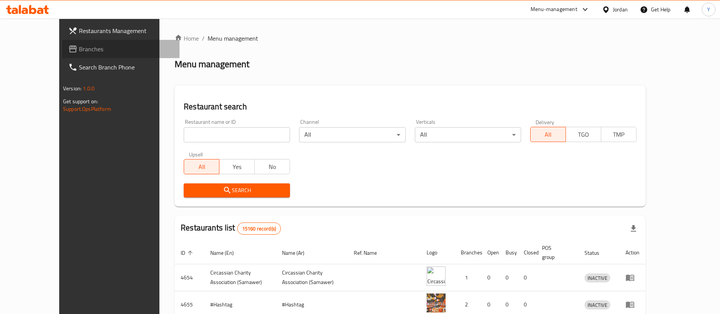
drag, startPoint x: 24, startPoint y: 51, endPoint x: 47, endPoint y: 54, distance: 24.1
click at [79, 51] on span "Branches" at bounding box center [126, 48] width 94 height 9
click at [72, 52] on span "Branches" at bounding box center [123, 48] width 102 height 9
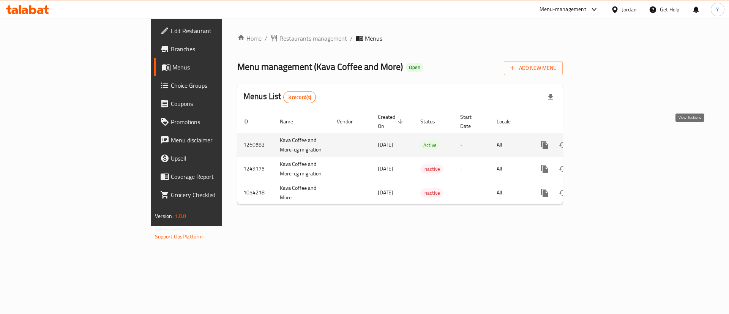
click at [603, 142] on icon "enhanced table" at bounding box center [599, 145] width 7 height 7
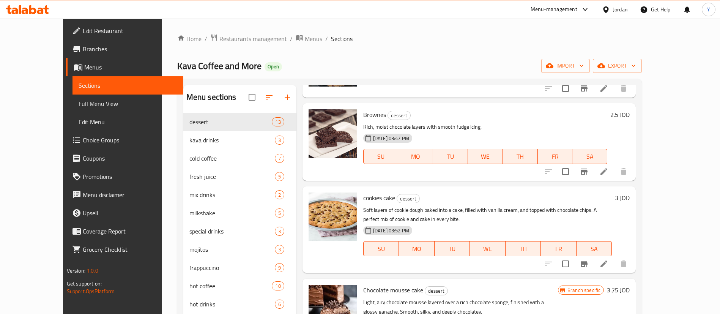
scroll to position [171, 0]
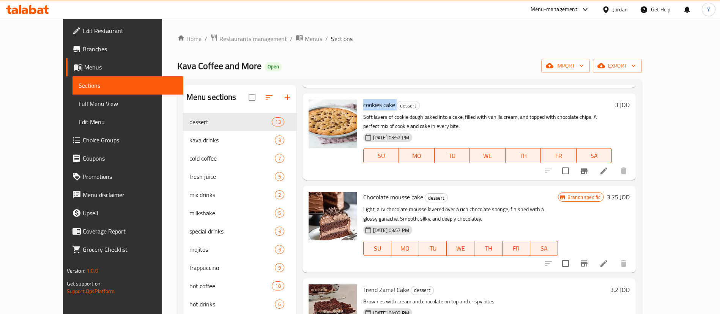
drag, startPoint x: 381, startPoint y: 104, endPoint x: 355, endPoint y: 106, distance: 26.3
click at [360, 106] on div "cookies cake dessert Soft layers of cookie dough baked into a cake, filled with…" at bounding box center [487, 136] width 255 height 80
copy h6 "cookies cake"
click at [315, 109] on icon "upload picture" at bounding box center [319, 109] width 8 height 7
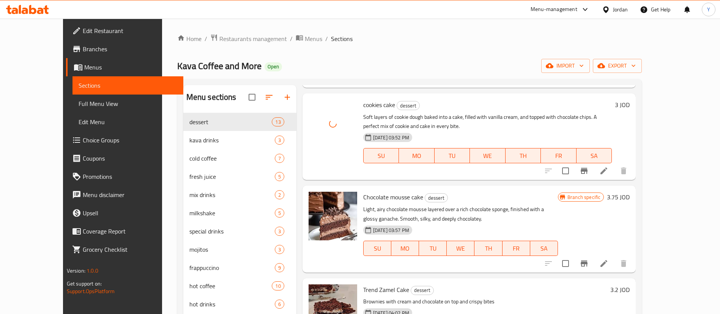
click at [427, 91] on div "Menu items Add Sort Manage items Cheesecake Maqlobh dessert 19-10-2024 07:17 PM…" at bounding box center [465, 242] width 339 height 314
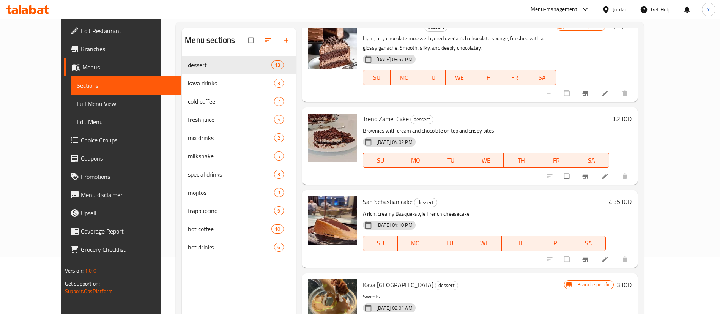
scroll to position [114, 0]
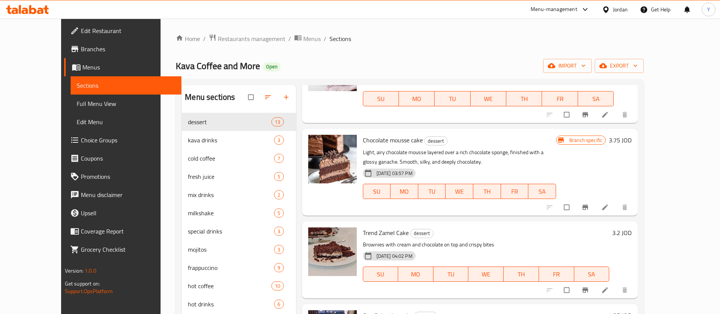
scroll to position [171, 0]
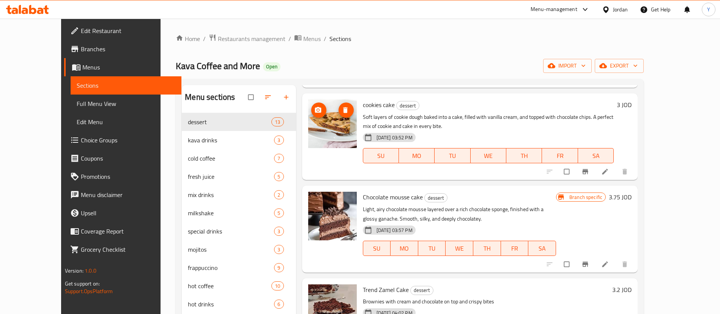
click at [310, 136] on img at bounding box center [332, 123] width 49 height 49
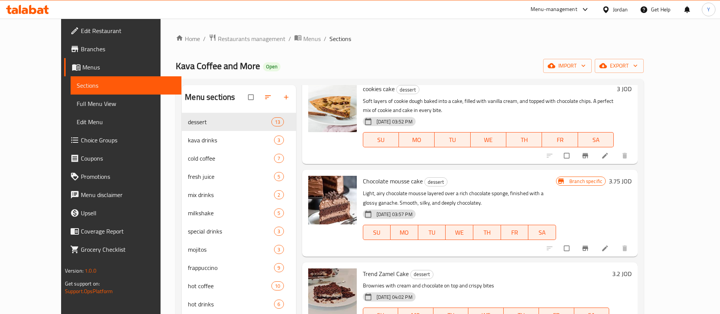
scroll to position [114, 0]
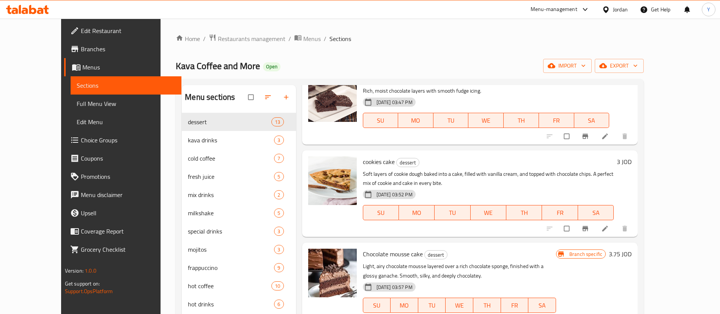
click at [24, 6] on icon at bounding box center [27, 9] width 43 height 9
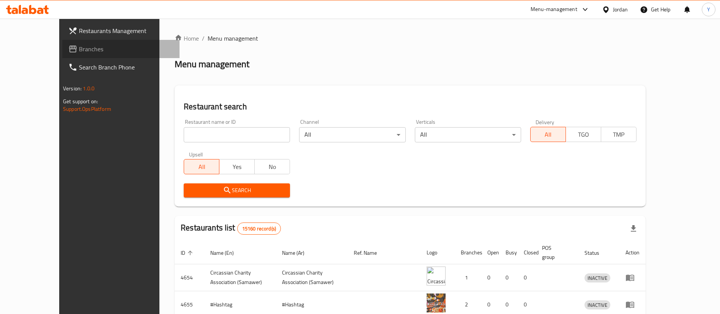
click at [62, 54] on link "Branches" at bounding box center [120, 49] width 117 height 18
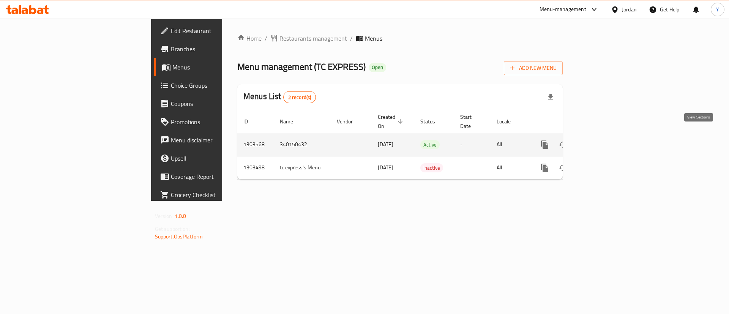
click at [604, 140] on icon "enhanced table" at bounding box center [599, 144] width 9 height 9
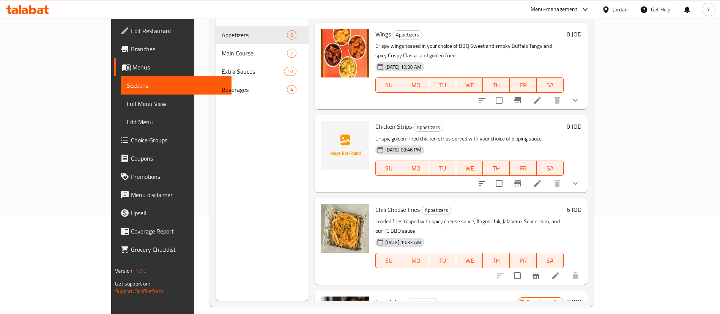
scroll to position [49, 0]
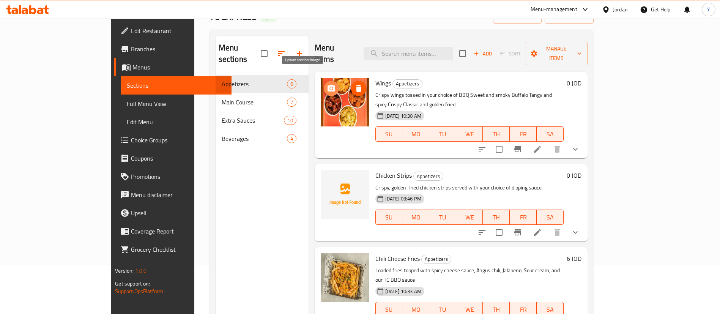
click at [324, 84] on span "upload picture" at bounding box center [331, 88] width 15 height 9
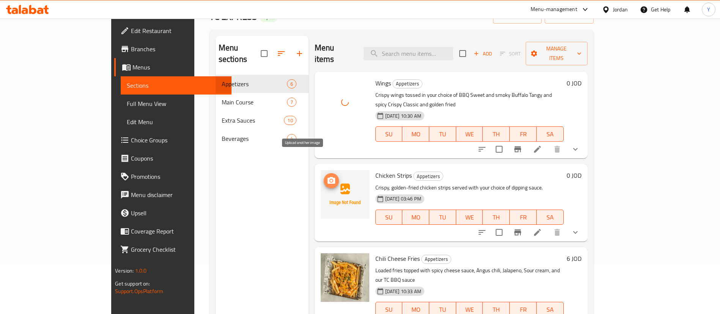
click at [327, 176] on icon "upload picture" at bounding box center [331, 180] width 9 height 9
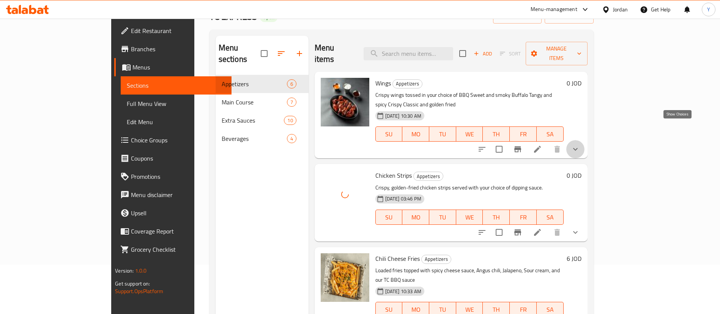
click at [580, 145] on icon "show more" at bounding box center [575, 149] width 9 height 9
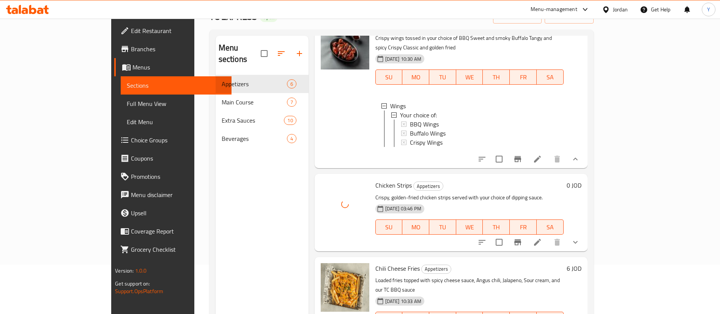
scroll to position [171, 0]
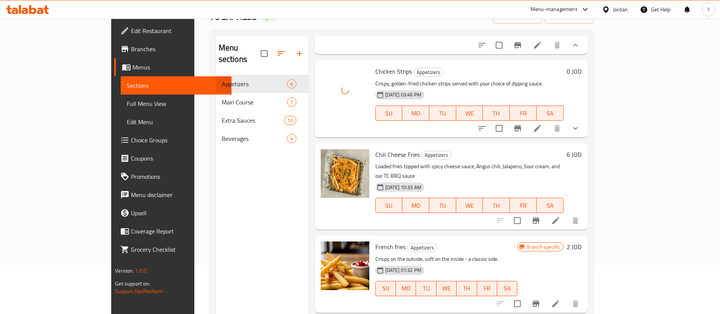
click at [580, 124] on icon "show more" at bounding box center [575, 128] width 9 height 9
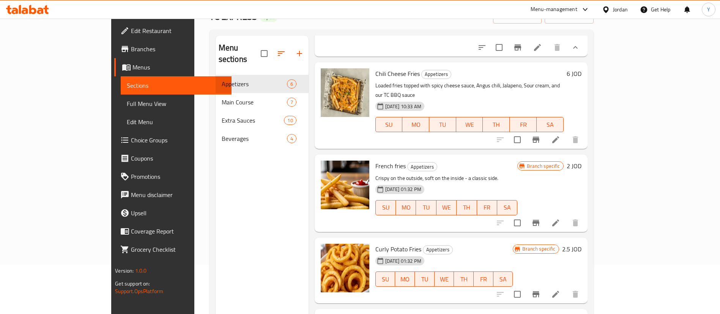
scroll to position [342, 0]
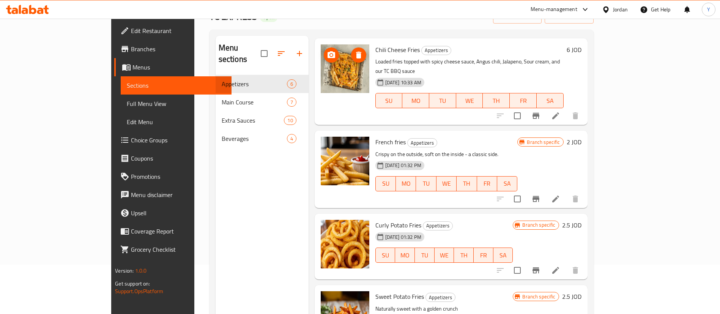
click at [324, 57] on button "upload picture" at bounding box center [331, 54] width 15 height 15
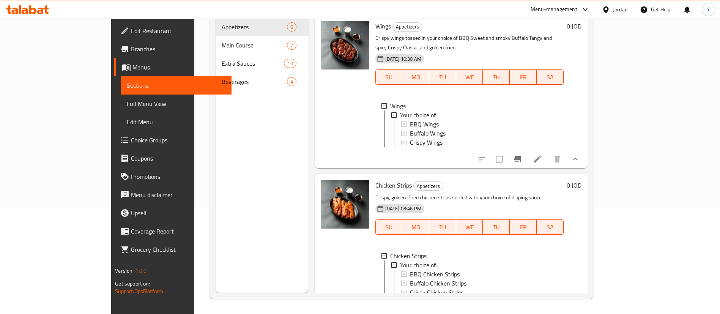
scroll to position [0, 0]
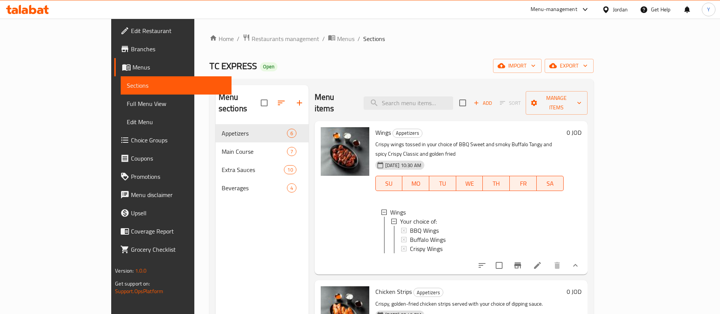
click at [584, 256] on button "show more" at bounding box center [575, 265] width 18 height 18
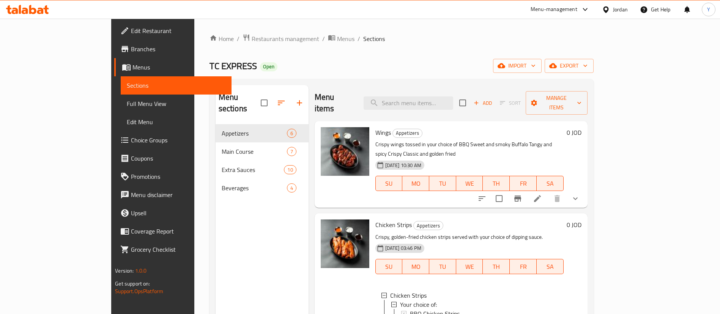
scroll to position [114, 0]
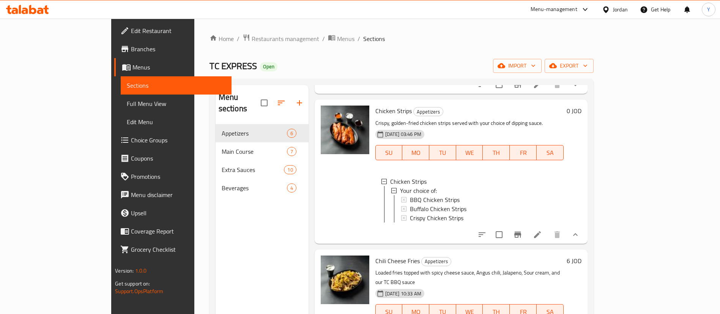
click at [580, 230] on icon "show more" at bounding box center [575, 234] width 9 height 9
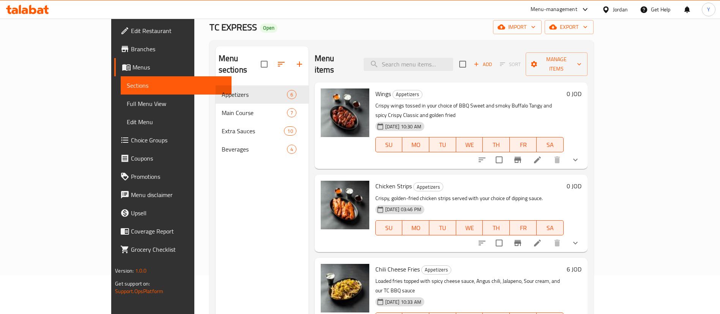
scroll to position [0, 0]
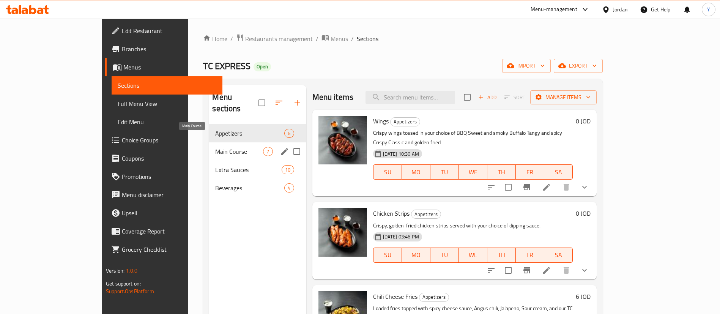
click at [215, 147] on span "Main Course" at bounding box center [239, 151] width 48 height 9
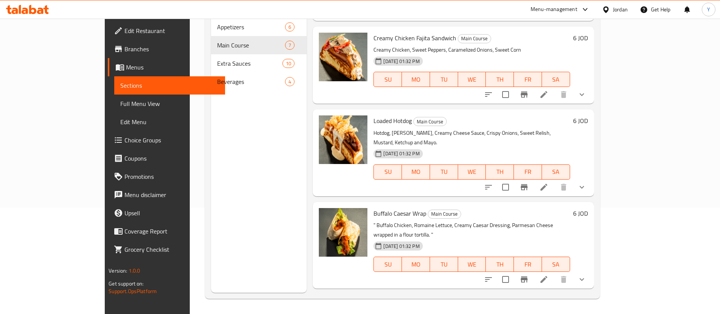
scroll to position [58, 0]
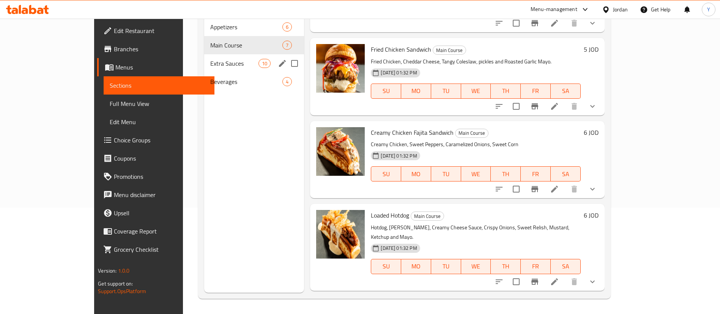
click at [210, 59] on span "Extra Sauces" at bounding box center [234, 63] width 48 height 9
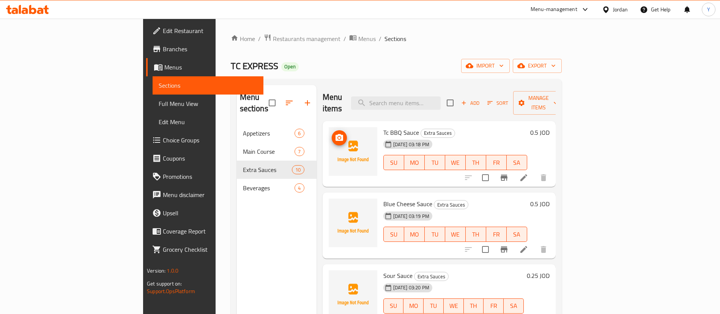
click at [335, 133] on icon "upload picture" at bounding box center [339, 137] width 9 height 9
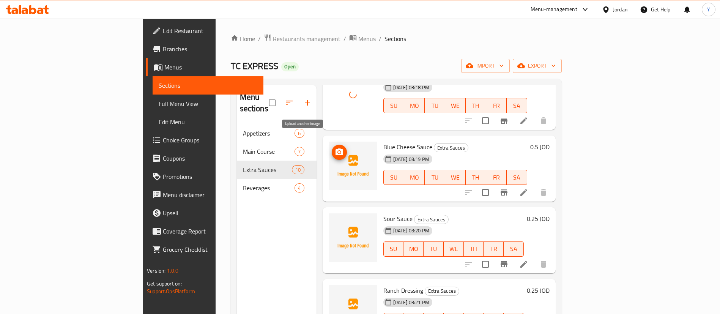
click at [335, 148] on icon "upload picture" at bounding box center [339, 151] width 8 height 7
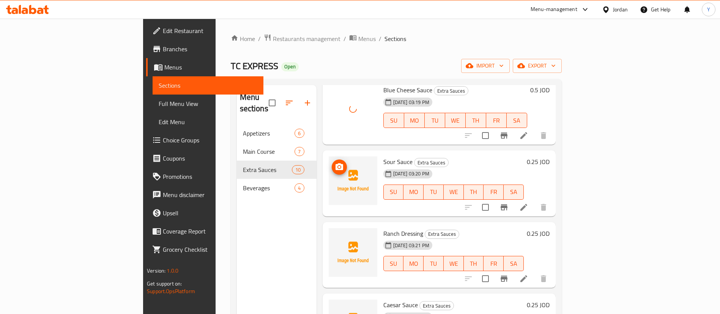
scroll to position [171, 0]
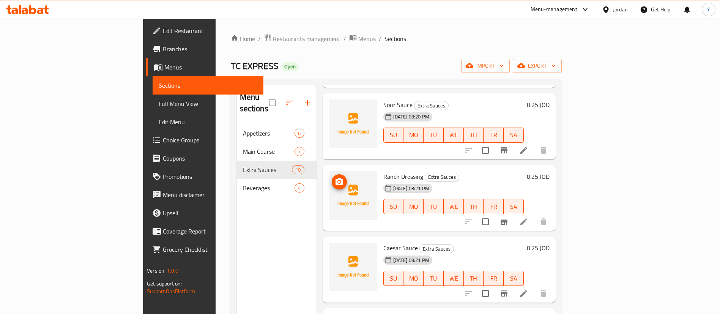
click at [335, 178] on icon "upload picture" at bounding box center [339, 181] width 8 height 7
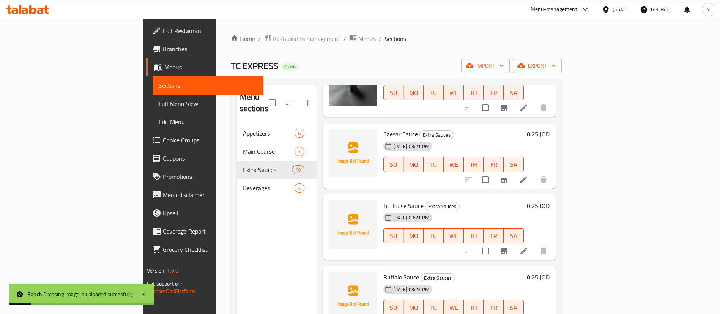
scroll to position [398, 0]
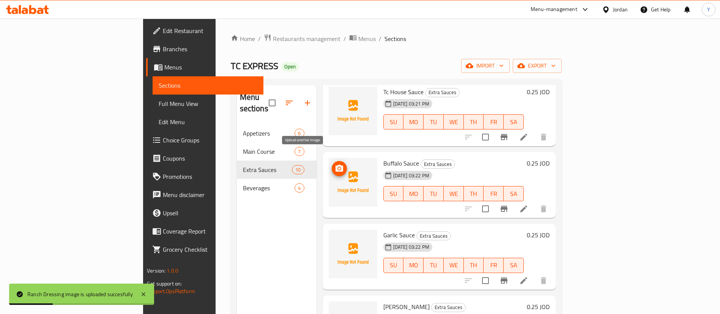
click at [335, 165] on icon "upload picture" at bounding box center [339, 168] width 8 height 7
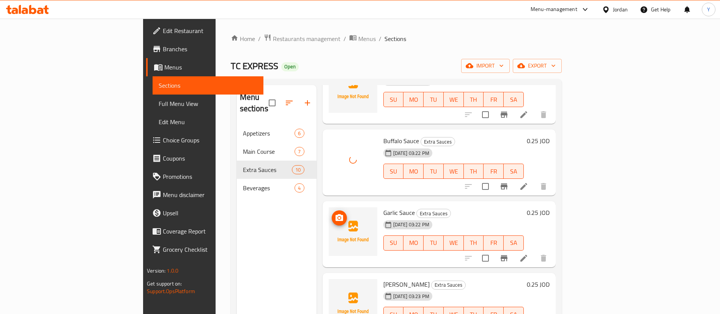
click at [335, 213] on icon "upload picture" at bounding box center [339, 217] width 9 height 9
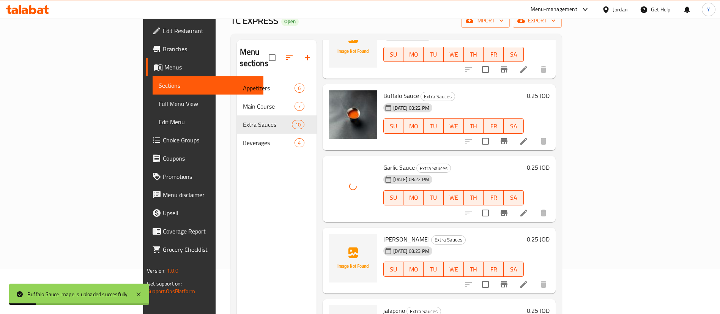
scroll to position [106, 0]
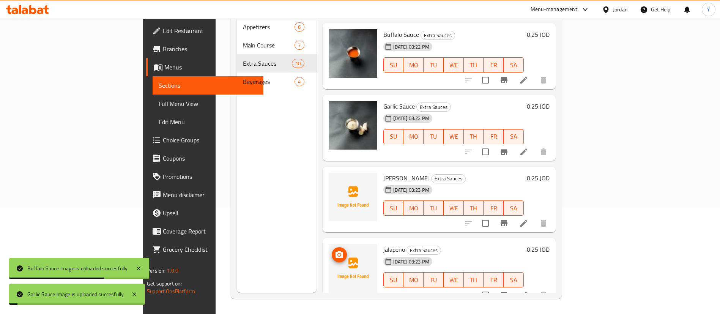
click at [335, 250] on icon "upload picture" at bounding box center [339, 254] width 9 height 9
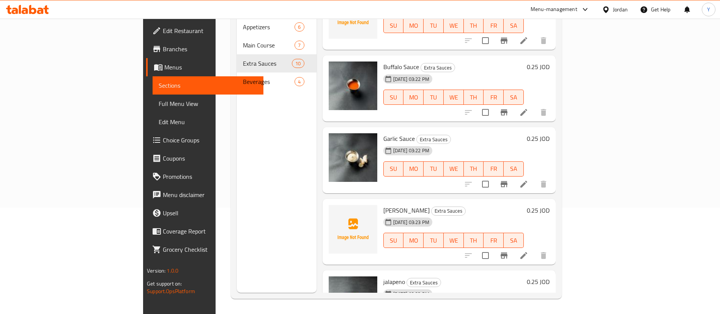
scroll to position [421, 0]
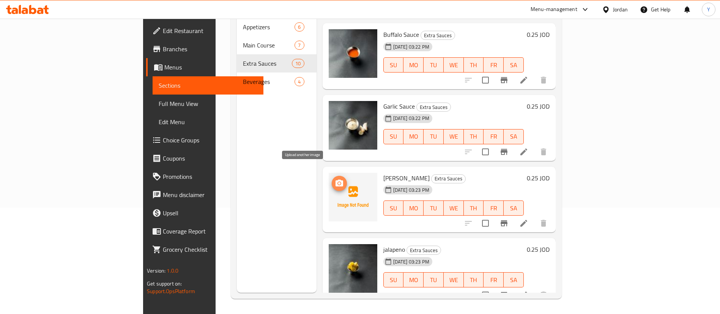
click at [335, 179] on icon "upload picture" at bounding box center [339, 183] width 9 height 9
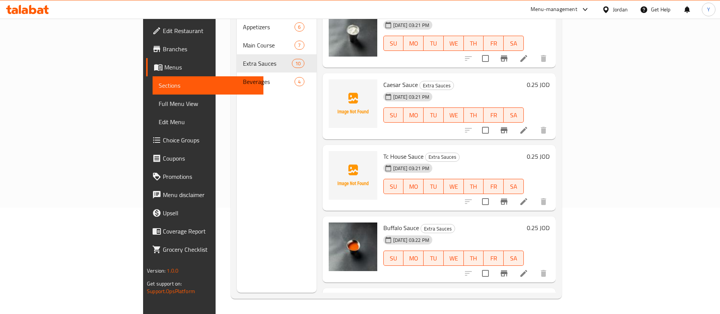
scroll to position [342, 0]
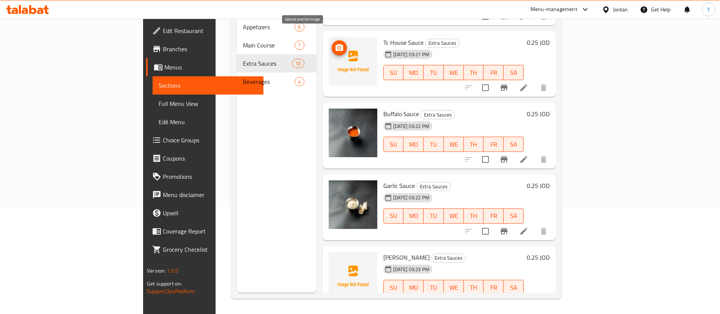
click at [335, 44] on icon "upload picture" at bounding box center [339, 47] width 8 height 7
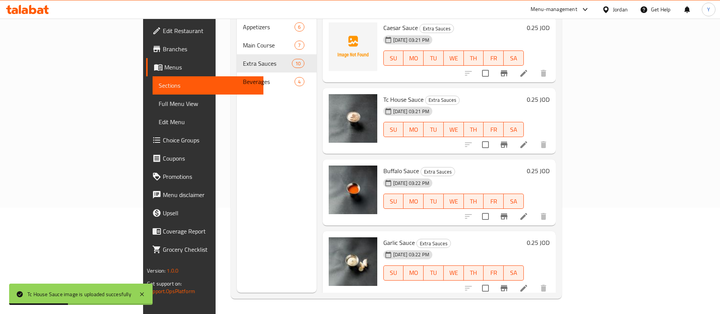
scroll to position [421, 0]
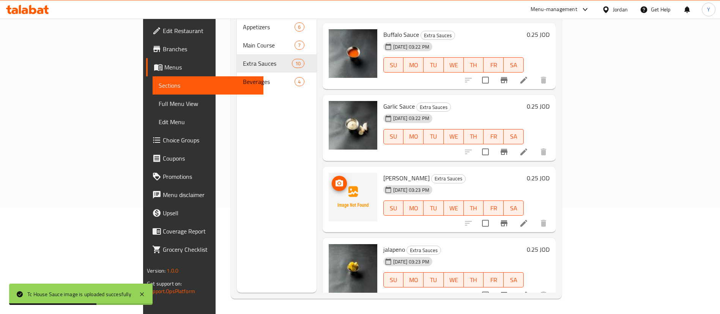
click at [335, 179] on icon "upload picture" at bounding box center [339, 183] width 9 height 9
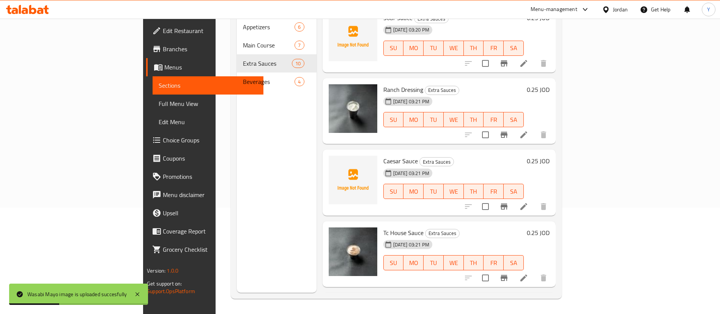
scroll to position [136, 0]
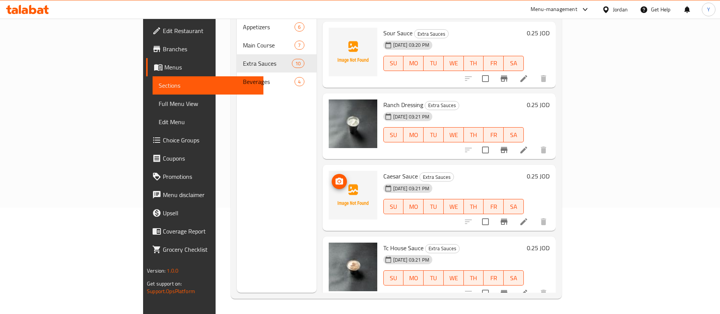
click at [335, 177] on icon "upload picture" at bounding box center [339, 181] width 9 height 9
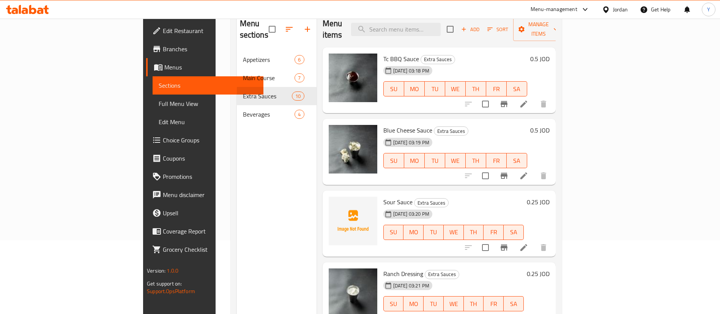
scroll to position [106, 0]
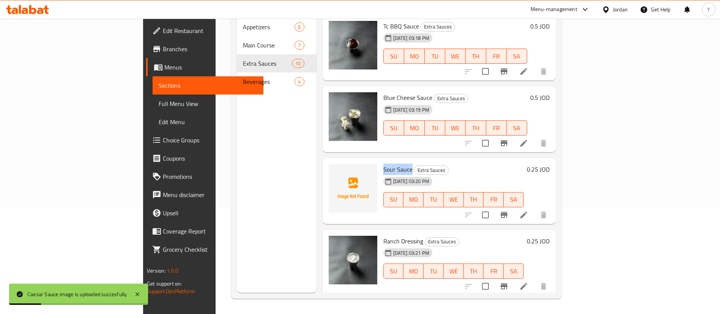
drag, startPoint x: 375, startPoint y: 157, endPoint x: 346, endPoint y: 160, distance: 29.3
click at [380, 161] on div "Sour Sauce Extra Sauces 10-08-2025 03:20 PM SU MO TU WE TH FR SA" at bounding box center [453, 191] width 146 height 60
copy span "Sour Sauce"
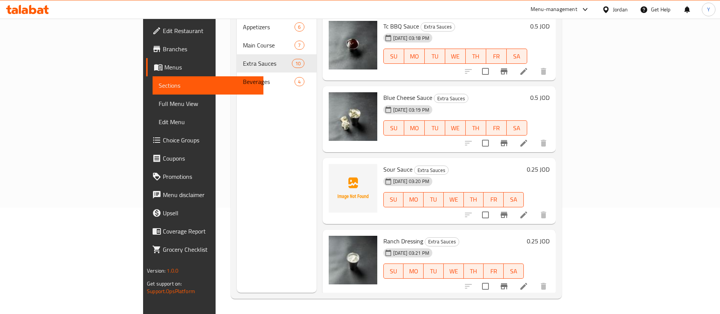
click at [484, 164] on h6 "Sour Sauce Extra Sauces" at bounding box center [453, 169] width 140 height 11
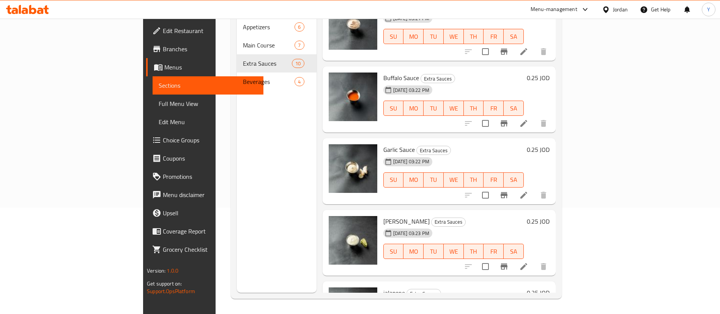
scroll to position [421, 0]
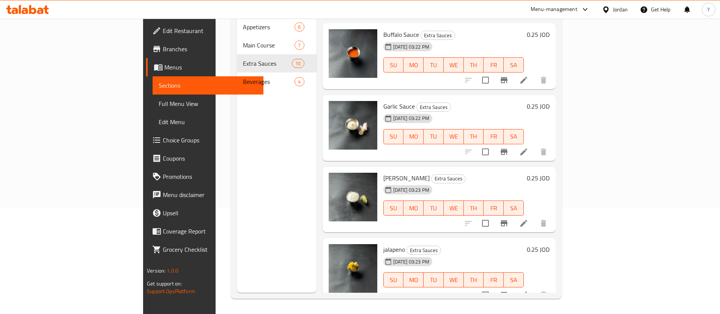
click at [243, 77] on span "Beverages" at bounding box center [269, 81] width 52 height 9
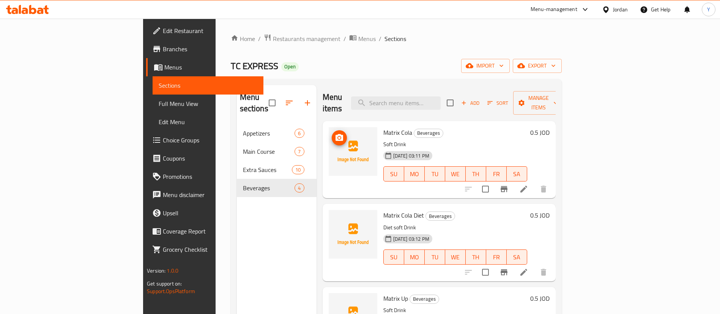
click at [332, 133] on span "upload picture" at bounding box center [339, 137] width 15 height 9
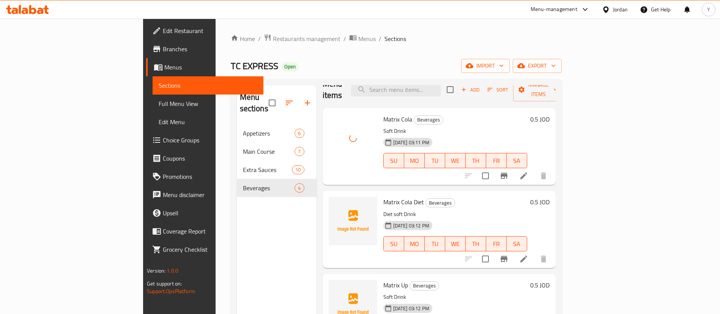
scroll to position [37, 0]
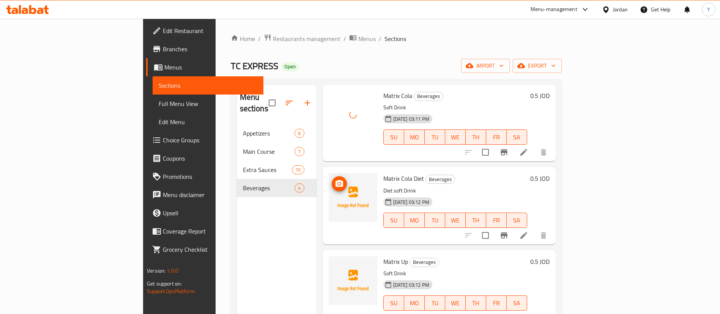
click at [335, 180] on icon "upload picture" at bounding box center [339, 183] width 8 height 7
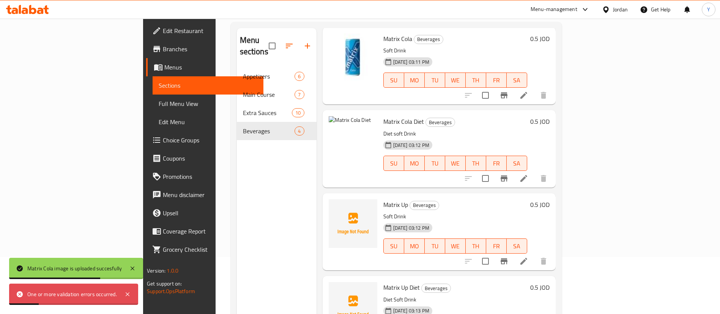
scroll to position [0, 0]
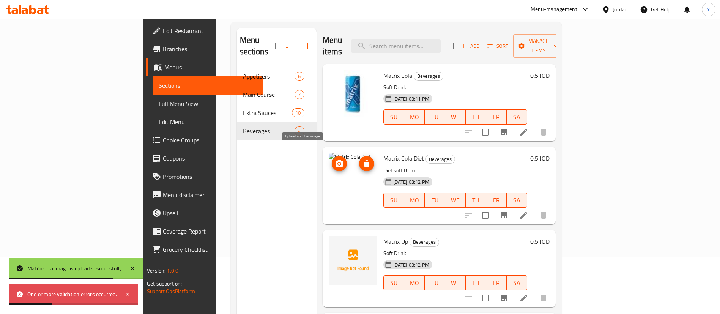
click at [332, 156] on button "upload picture" at bounding box center [339, 163] width 15 height 15
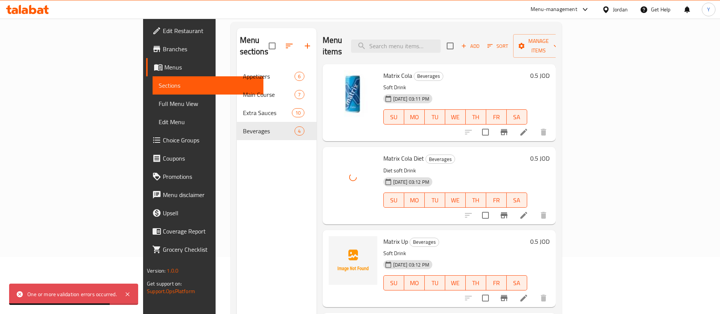
scroll to position [37, 0]
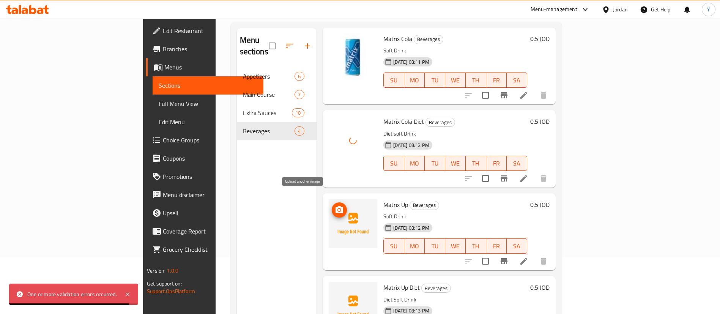
click at [335, 206] on icon "upload picture" at bounding box center [339, 209] width 8 height 7
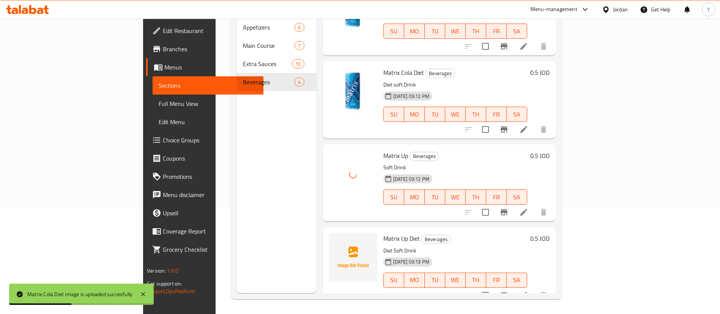
scroll to position [106, 0]
click at [335, 239] on icon "upload picture" at bounding box center [339, 242] width 8 height 7
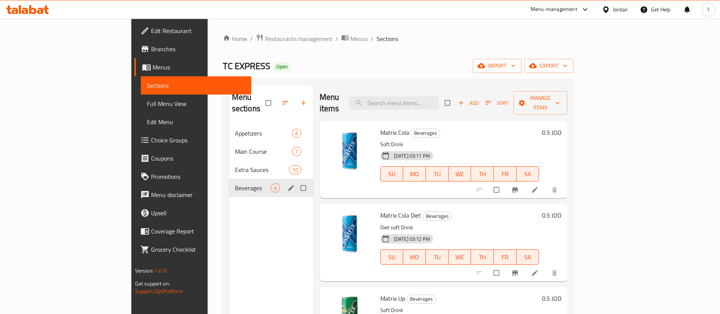
click at [229, 179] on div "Beverages 4" at bounding box center [271, 188] width 85 height 18
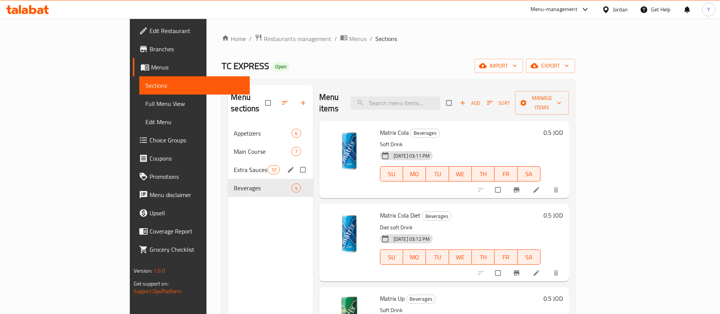
click at [234, 165] on span "Extra Sauces" at bounding box center [250, 169] width 33 height 9
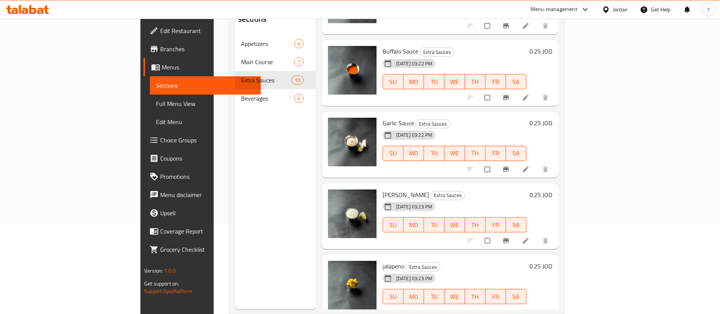
scroll to position [106, 0]
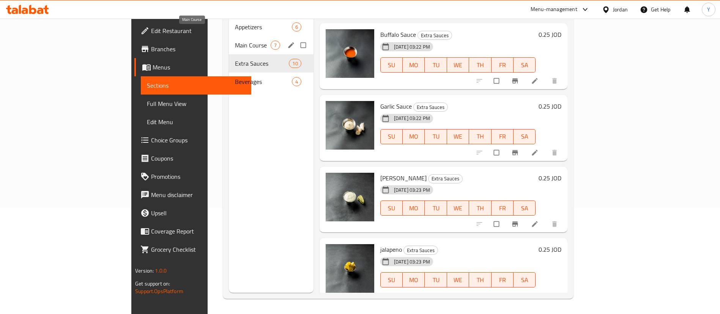
click at [235, 41] on span "Main Course" at bounding box center [253, 45] width 36 height 9
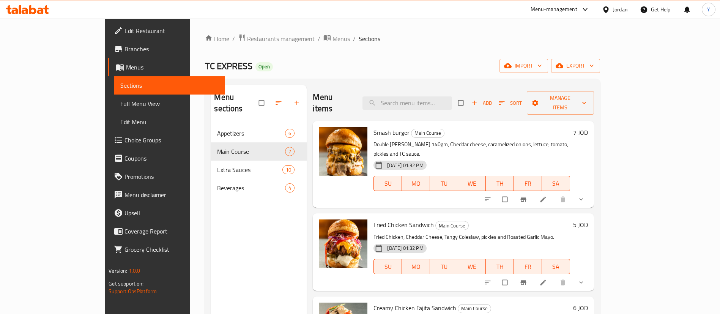
click at [217, 129] on span "Appetizers" at bounding box center [251, 133] width 68 height 9
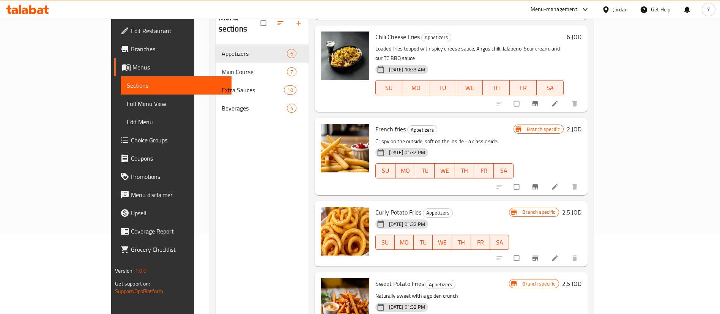
scroll to position [106, 0]
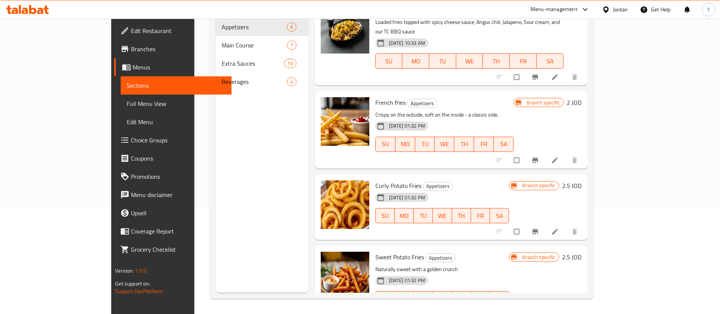
click at [42, 2] on div at bounding box center [27, 9] width 55 height 15
click at [39, 11] on icon at bounding box center [40, 11] width 6 height 6
